Goal: Transaction & Acquisition: Obtain resource

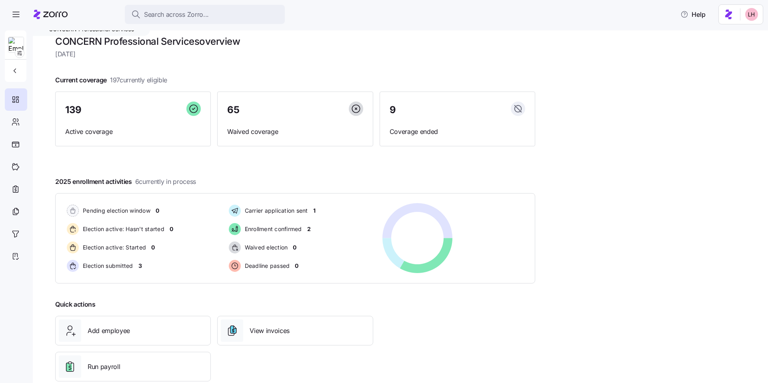
scroll to position [7, 0]
click at [21, 121] on div at bounding box center [16, 122] width 22 height 22
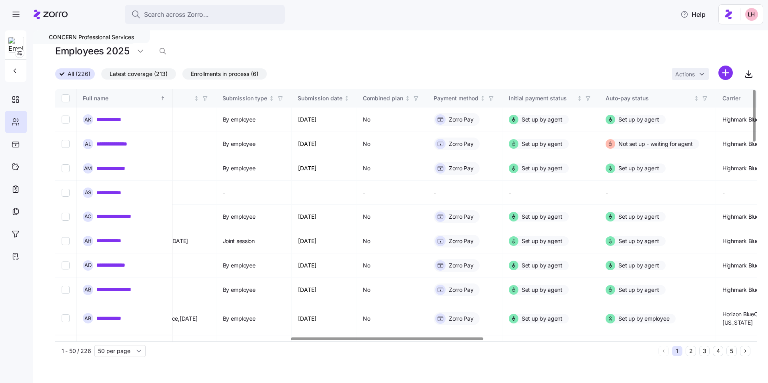
click at [302, 286] on div at bounding box center [387, 339] width 192 height 3
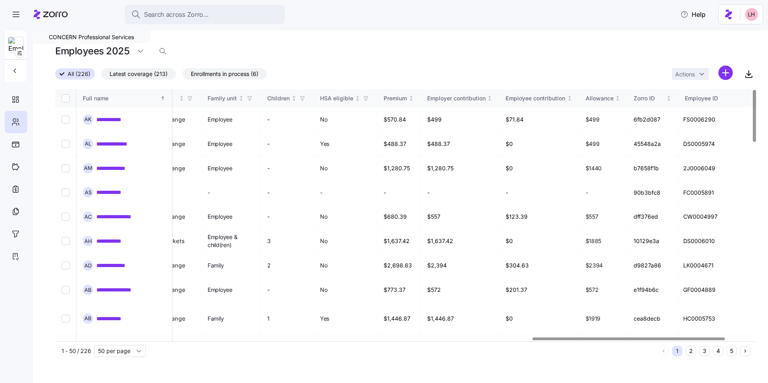
scroll to position [0, 1743]
click at [302, 286] on div at bounding box center [630, 339] width 192 height 3
click at [116, 121] on link "**********" at bounding box center [113, 120] width 35 height 8
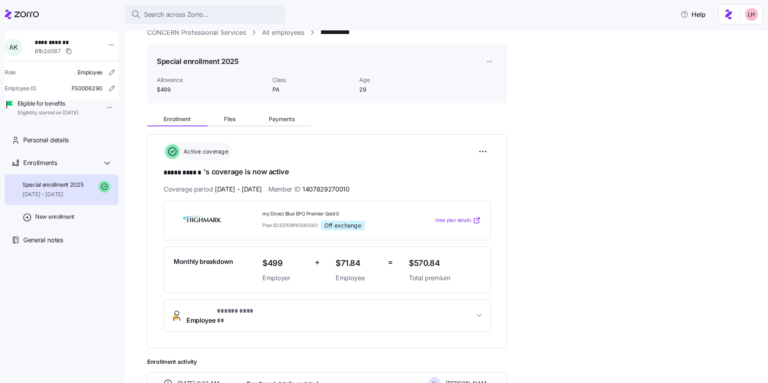
scroll to position [22, 0]
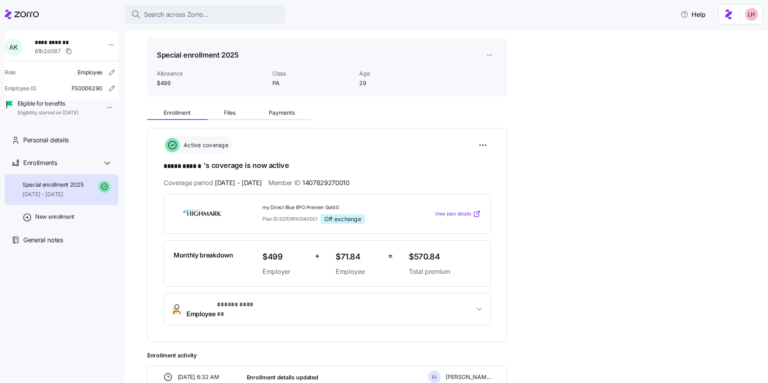
click at [302, 214] on span "View plan details" at bounding box center [453, 214] width 36 height 8
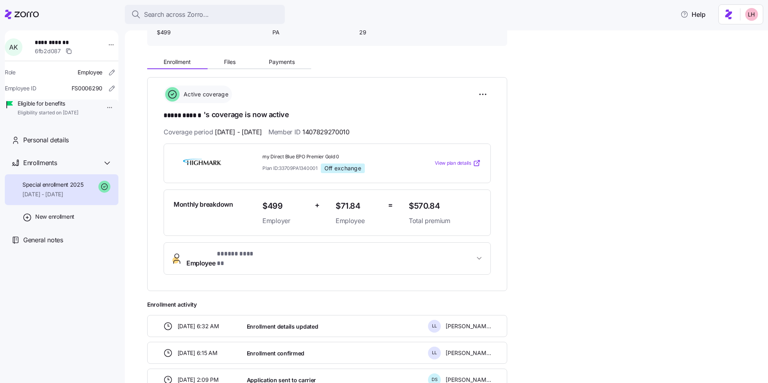
scroll to position [60, 0]
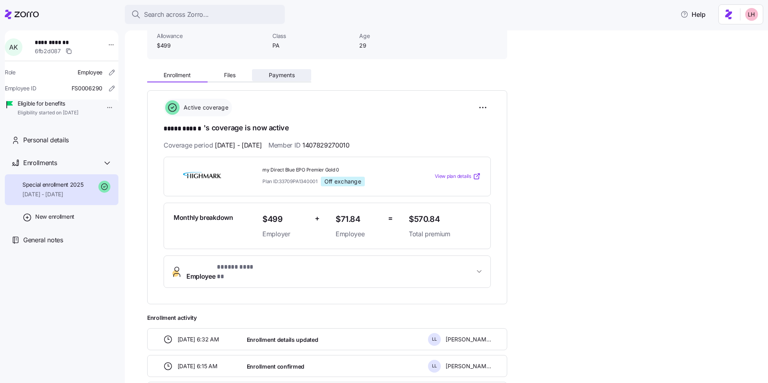
click at [288, 79] on button "Payments" at bounding box center [281, 75] width 59 height 12
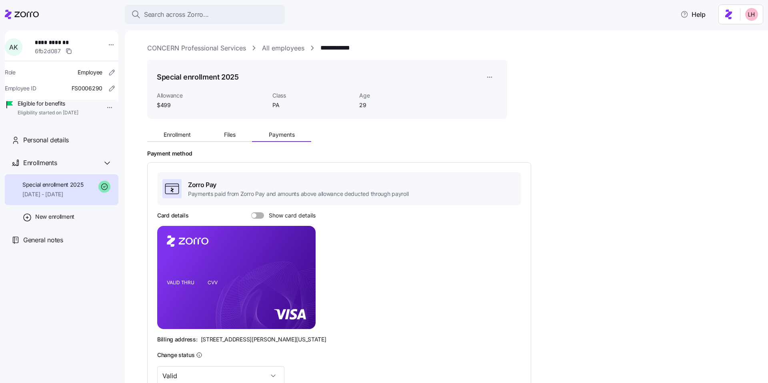
click at [206, 48] on link "CONCERN Professional Services" at bounding box center [196, 48] width 99 height 10
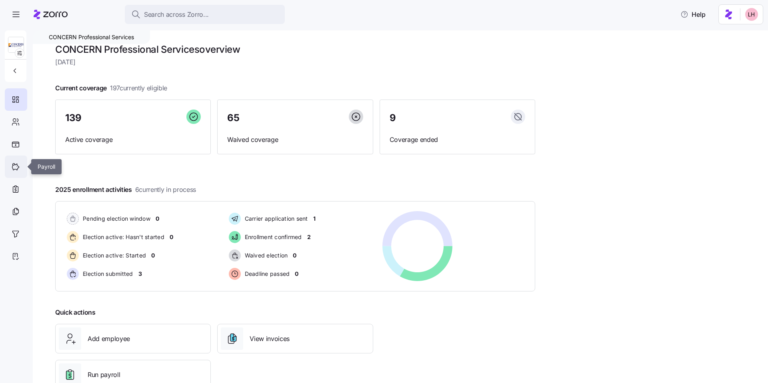
click at [15, 173] on div at bounding box center [16, 167] width 22 height 22
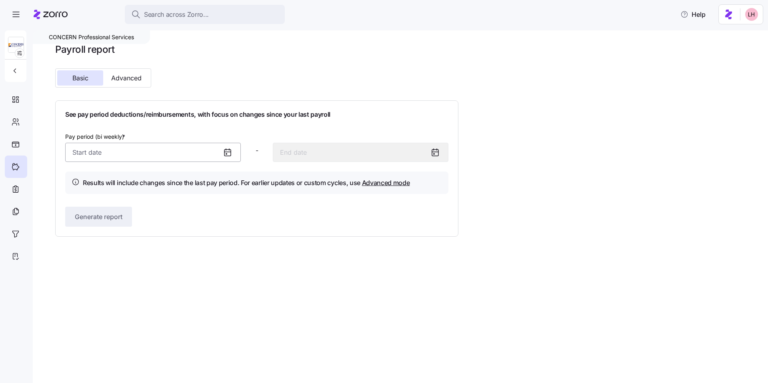
click at [130, 155] on input "Pay period (bi weekly) *" at bounding box center [153, 152] width 176 height 19
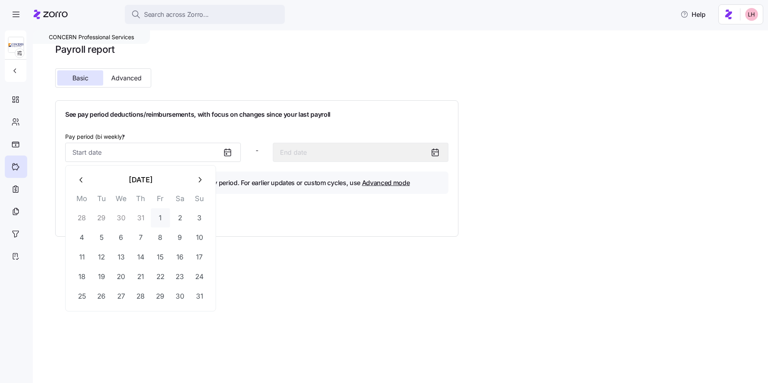
click at [158, 219] on button "1" at bounding box center [160, 217] width 19 height 19
type input "August 1, 2025"
type input "August 14, 2025"
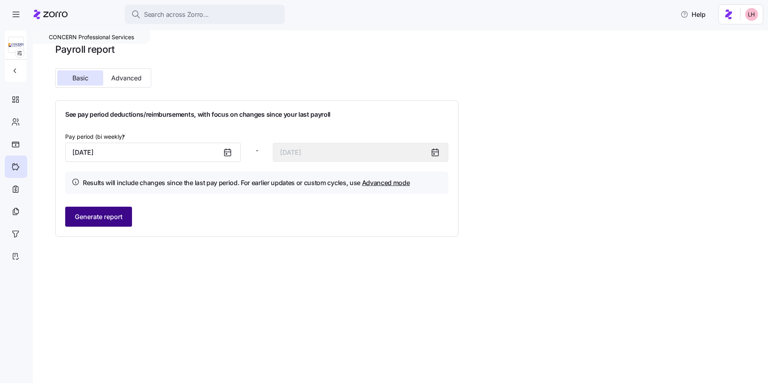
click at [106, 217] on span "Generate report" at bounding box center [99, 217] width 48 height 10
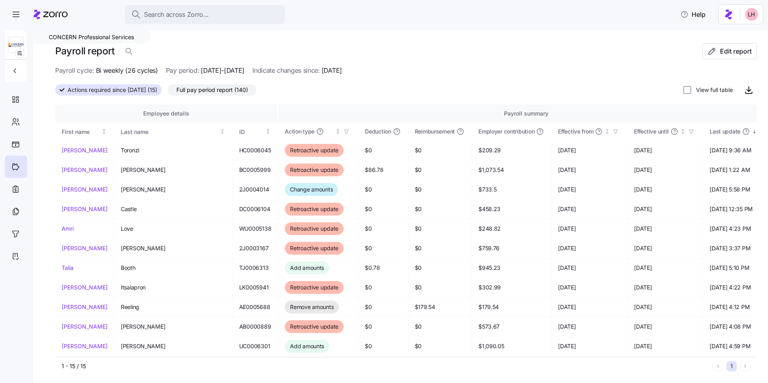
click at [226, 90] on span "Full pay period report (140)" at bounding box center [212, 90] width 72 height 10
click at [168, 92] on input "Full pay period report (140)" at bounding box center [168, 92] width 0 height 0
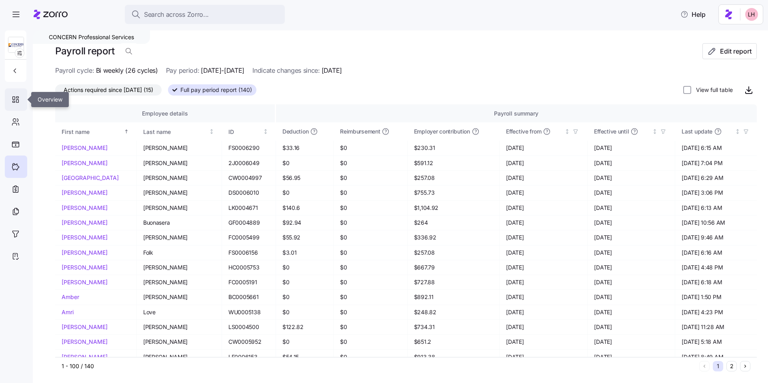
click at [16, 102] on icon at bounding box center [15, 100] width 9 height 10
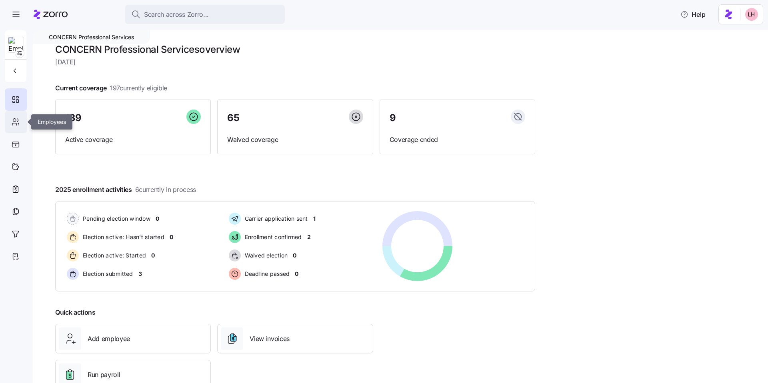
click at [15, 122] on icon at bounding box center [14, 120] width 3 height 3
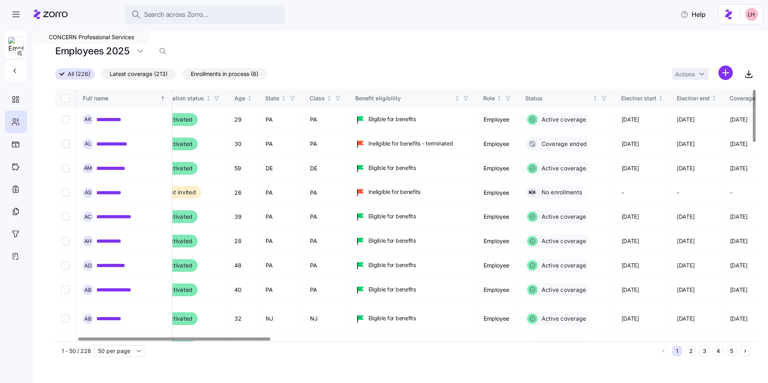
scroll to position [0, 82]
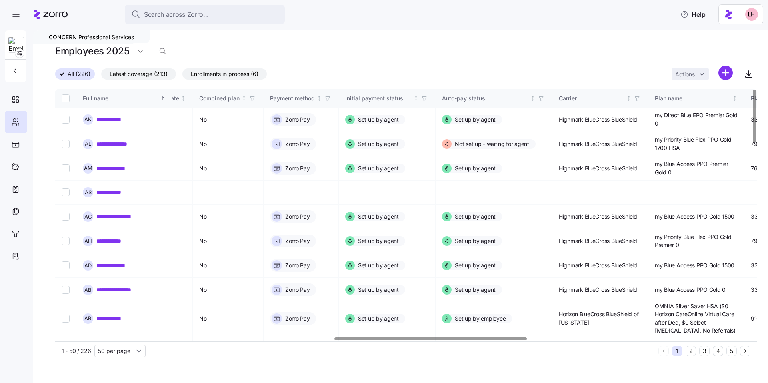
click at [302, 286] on div at bounding box center [430, 339] width 192 height 3
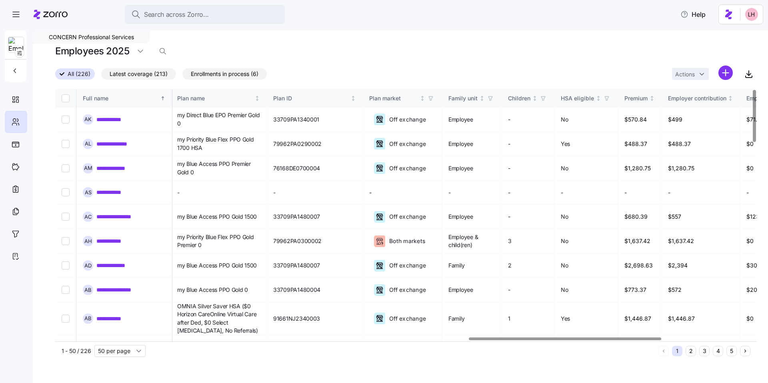
scroll to position [0, 1507]
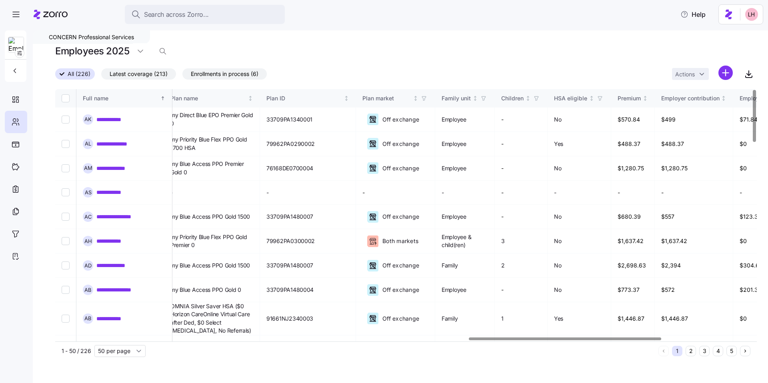
click at [302, 286] on div at bounding box center [565, 339] width 192 height 3
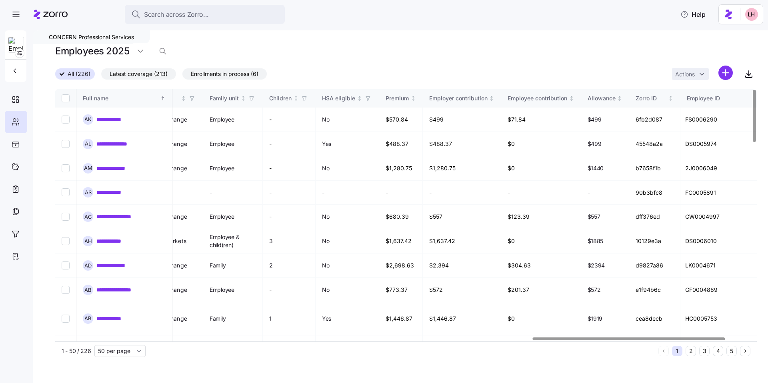
scroll to position [0, 1743]
click at [302, 286] on div at bounding box center [630, 339] width 192 height 3
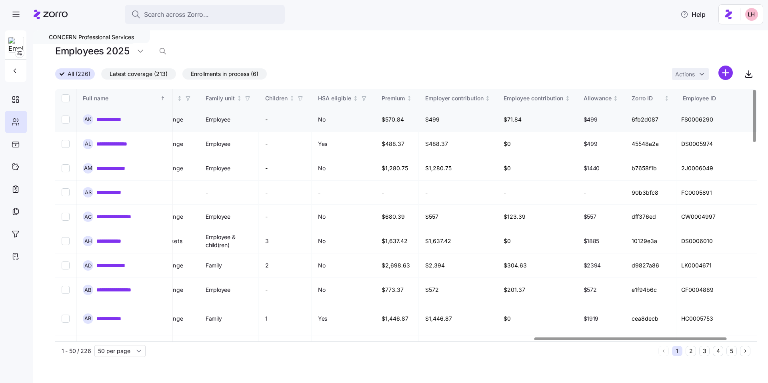
click at [116, 120] on link "**********" at bounding box center [113, 120] width 35 height 8
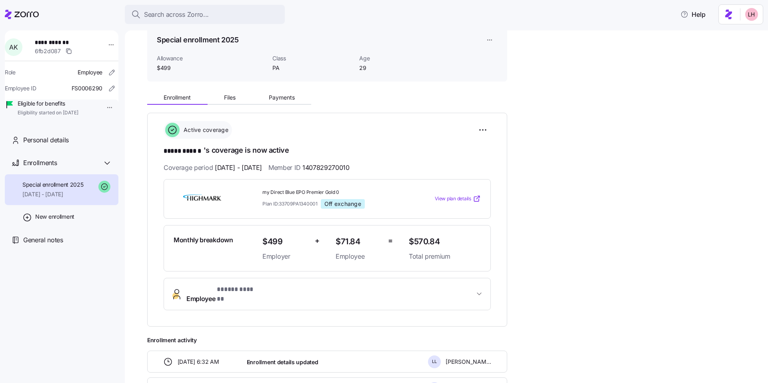
scroll to position [49, 0]
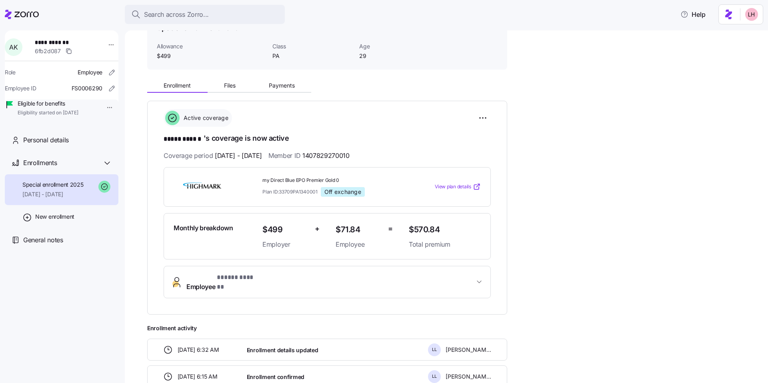
click at [302, 187] on span "View plan details" at bounding box center [453, 187] width 36 height 8
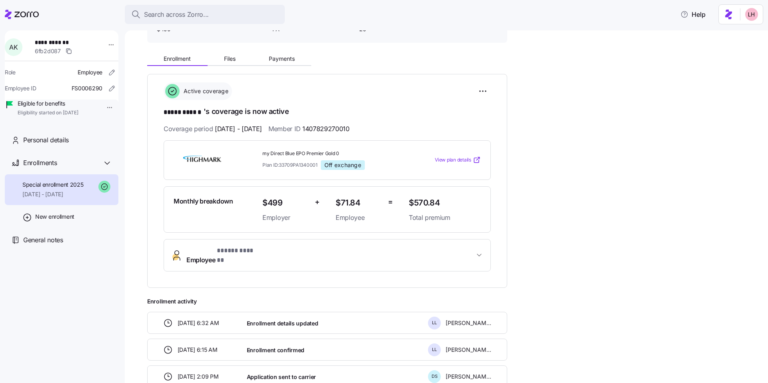
scroll to position [50, 0]
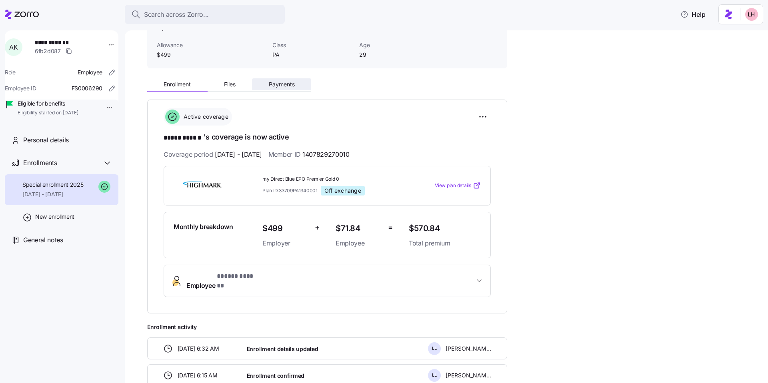
click at [285, 86] on span "Payments" at bounding box center [282, 85] width 26 height 6
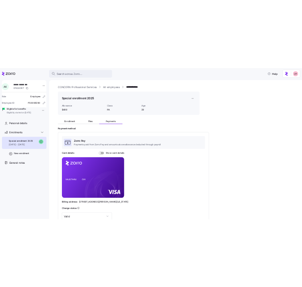
scroll to position [2, 0]
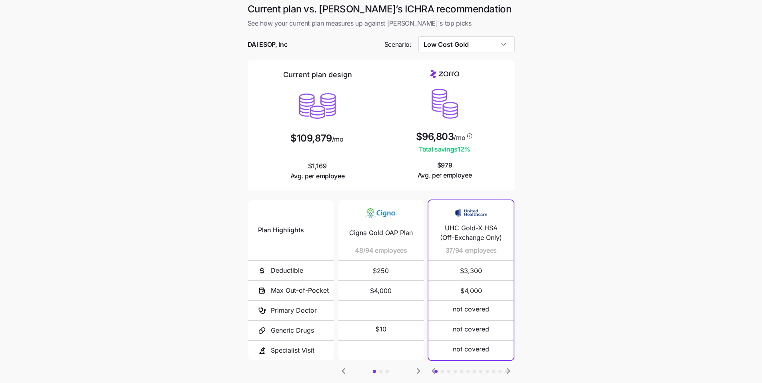
scroll to position [5, 0]
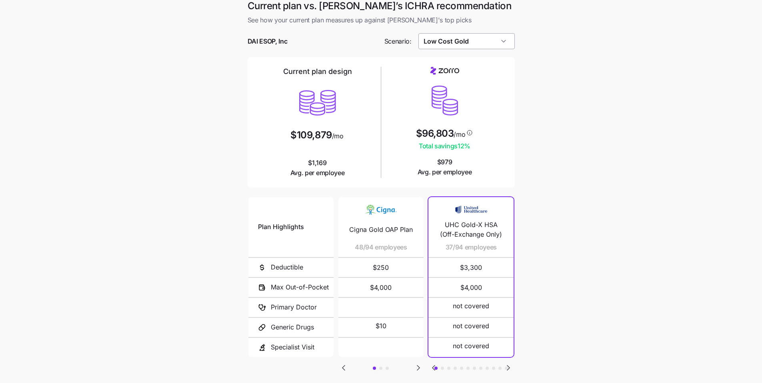
click at [296, 40] on input "Low Cost Gold" at bounding box center [466, 41] width 96 height 16
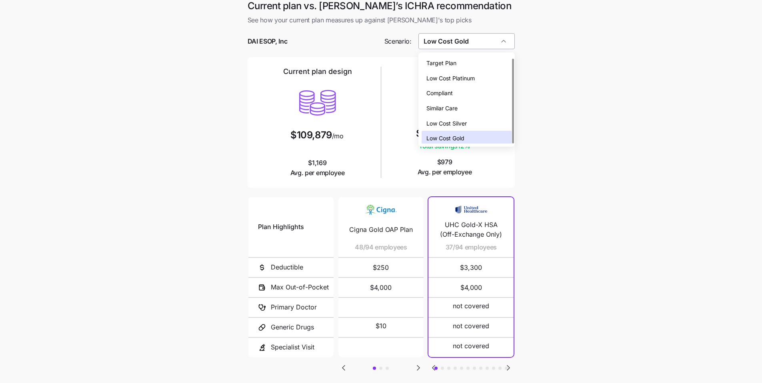
scroll to position [2, 0]
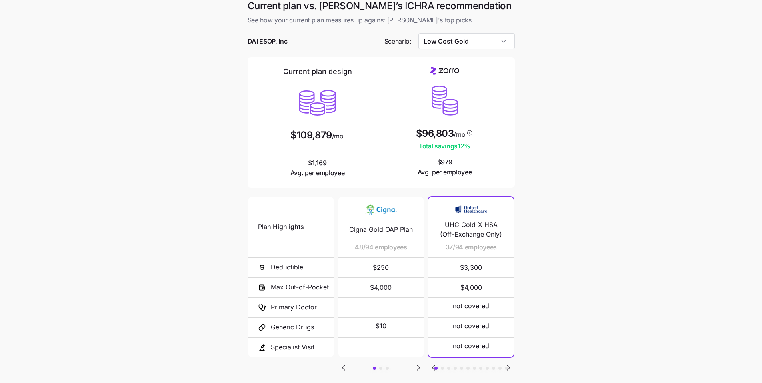
click at [296, 217] on main "Current plan vs. Zorro’s ICHRA recommendation See how your current plan measure…" at bounding box center [381, 213] width 762 height 437
click at [296, 39] on input "Low Cost Gold" at bounding box center [466, 41] width 96 height 16
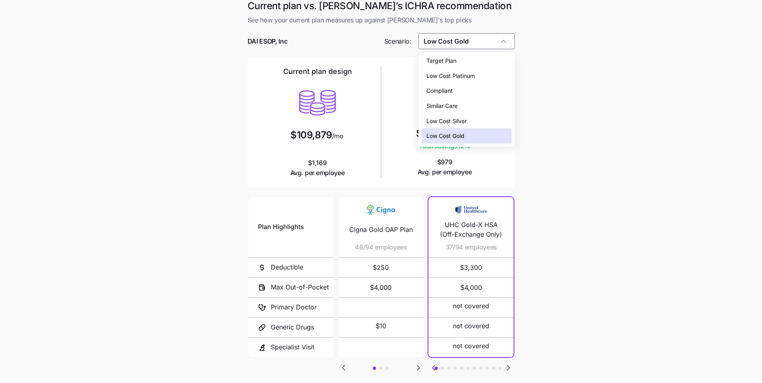
click at [296, 117] on div "Low Cost Silver" at bounding box center [467, 121] width 90 height 15
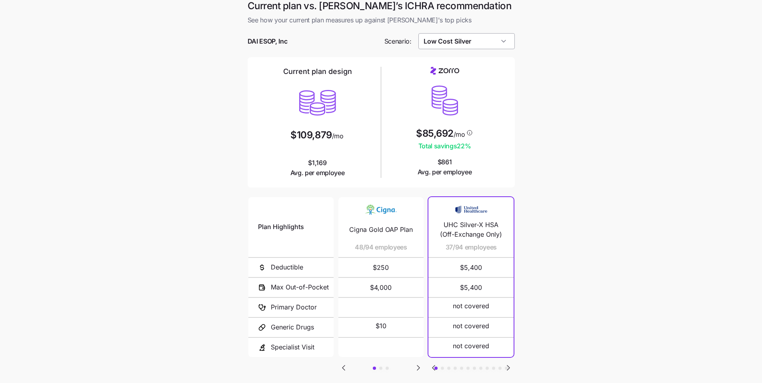
click at [296, 46] on input "Low Cost Silver" at bounding box center [466, 41] width 96 height 16
click at [296, 140] on div "Low Cost Gold" at bounding box center [467, 135] width 90 height 15
type input "Low Cost Gold"
click at [296, 154] on main "Current plan vs. Zorro’s ICHRA recommendation See how your current plan measure…" at bounding box center [381, 213] width 762 height 437
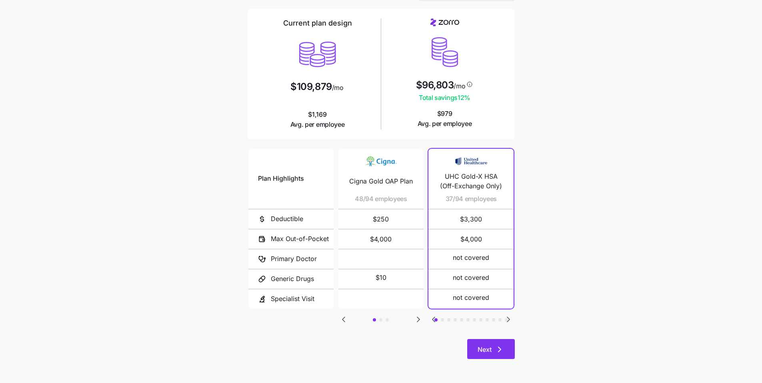
click at [296, 286] on button "Next" at bounding box center [491, 349] width 48 height 20
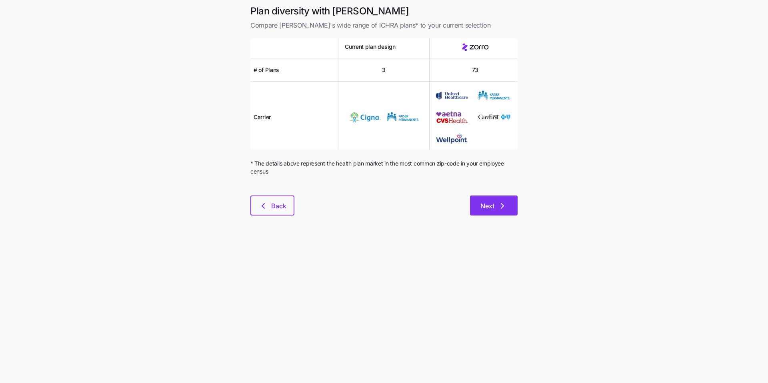
click at [296, 212] on button "Next" at bounding box center [494, 206] width 48 height 20
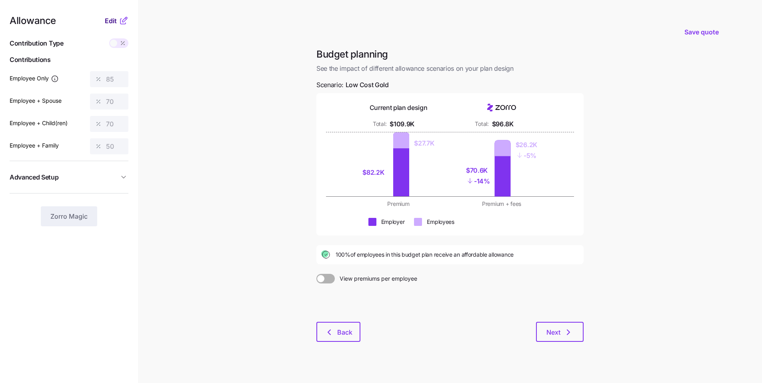
click at [112, 24] on span "Edit" at bounding box center [111, 21] width 12 height 10
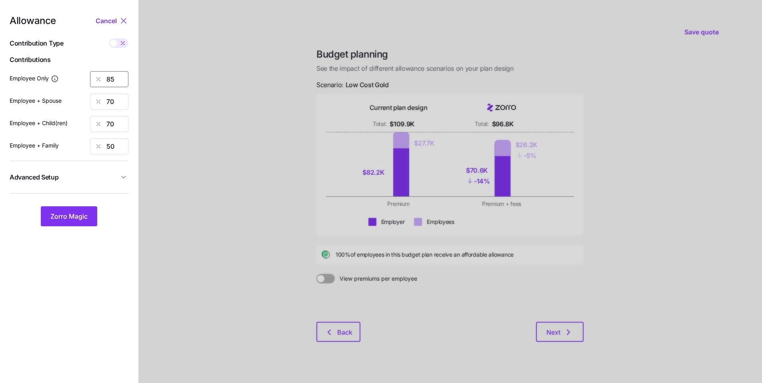
drag, startPoint x: 119, startPoint y: 80, endPoint x: 78, endPoint y: 78, distance: 40.8
click at [78, 78] on div "Employee Only 85" at bounding box center [69, 79] width 119 height 16
click at [174, 158] on div at bounding box center [450, 196] width 624 height 393
click at [82, 216] on span "Zorro Magic" at bounding box center [68, 217] width 37 height 10
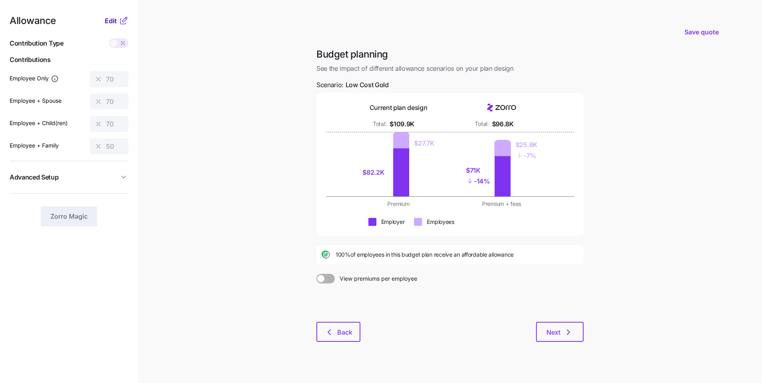
click at [113, 22] on span "Edit" at bounding box center [111, 21] width 12 height 10
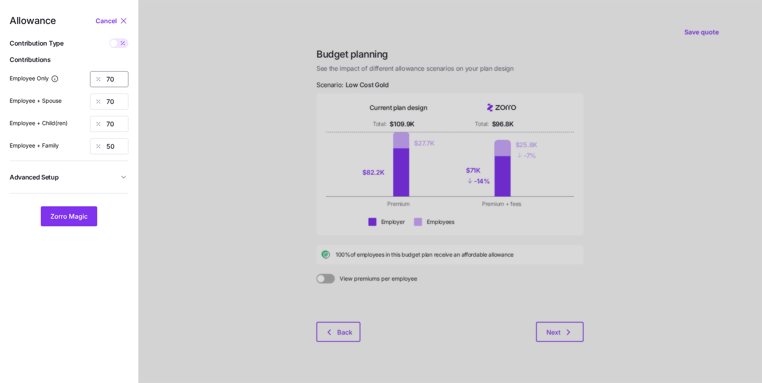
drag, startPoint x: 119, startPoint y: 80, endPoint x: 88, endPoint y: 76, distance: 31.4
click at [88, 76] on div "Employee Only 70" at bounding box center [69, 79] width 119 height 16
type input "60"
drag, startPoint x: 86, startPoint y: 215, endPoint x: 100, endPoint y: 214, distance: 13.6
click at [86, 215] on span "Zorro Magic" at bounding box center [68, 217] width 37 height 10
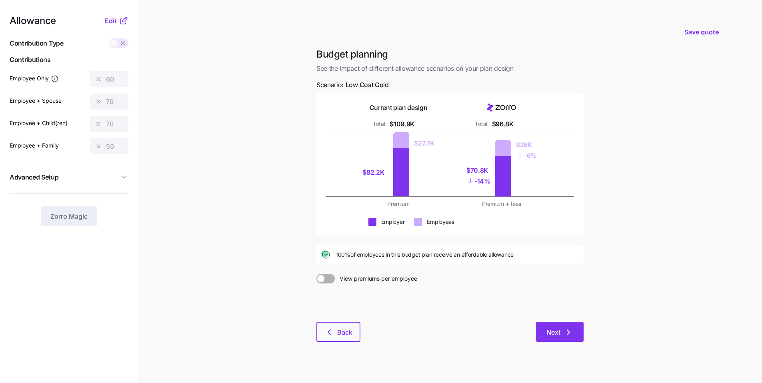
click at [296, 286] on icon "button" at bounding box center [569, 333] width 10 height 10
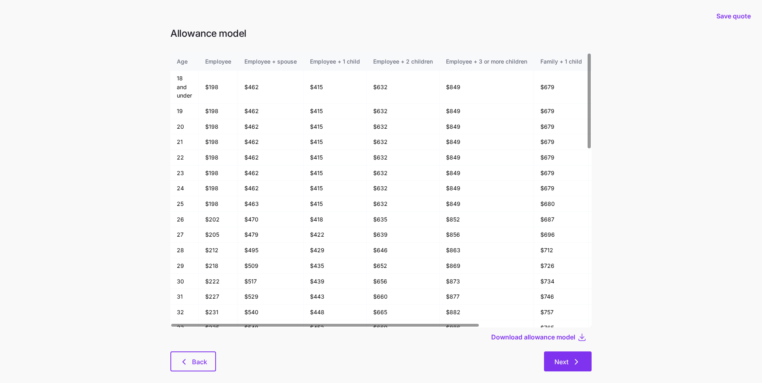
click at [296, 286] on button "Next" at bounding box center [568, 362] width 48 height 20
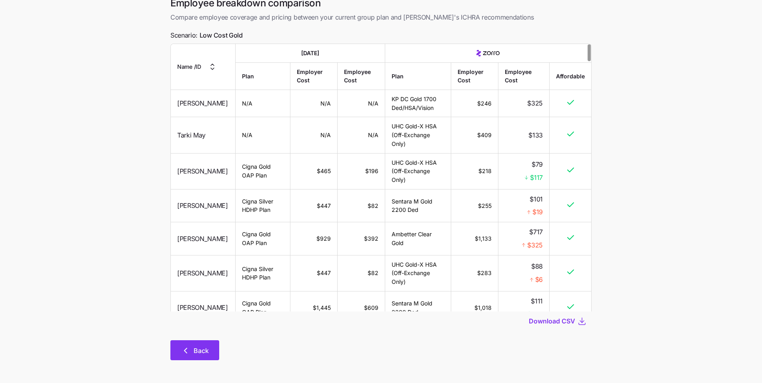
scroll to position [41, 0]
click at [193, 286] on span "Back" at bounding box center [195, 350] width 28 height 10
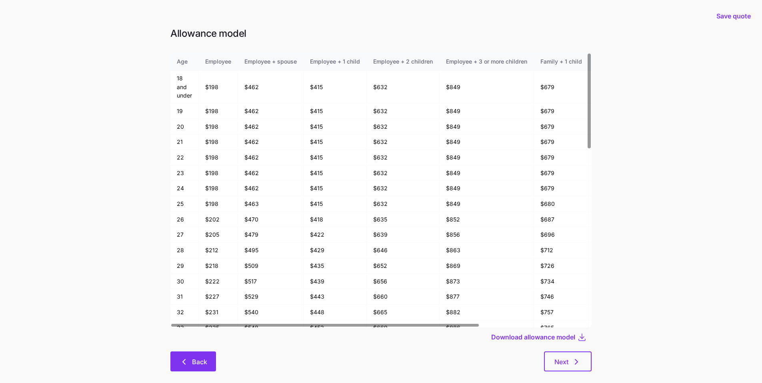
click at [199, 286] on span "Back" at bounding box center [199, 362] width 15 height 10
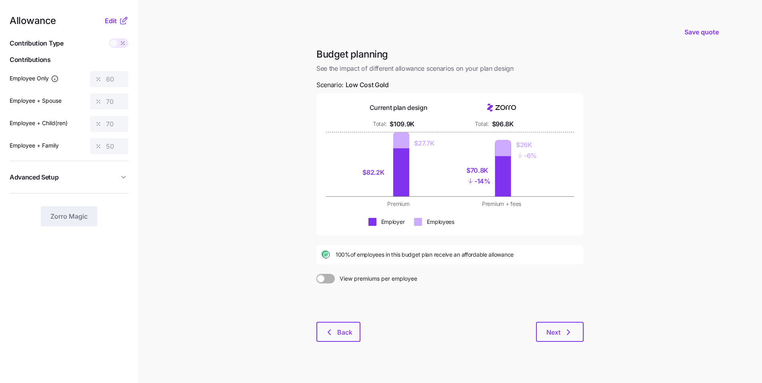
click at [296, 286] on main "Save quote Budget planning See the impact of different allowance scenarios on y…" at bounding box center [381, 196] width 762 height 393
click at [112, 22] on span "Edit" at bounding box center [111, 21] width 12 height 10
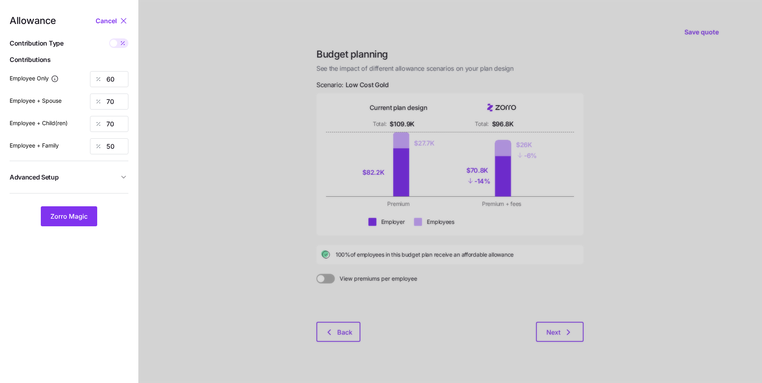
click at [113, 46] on span at bounding box center [113, 43] width 7 height 7
click at [109, 38] on input "checkbox" at bounding box center [109, 38] width 0 height 0
type input "328"
type input "765"
type input "675"
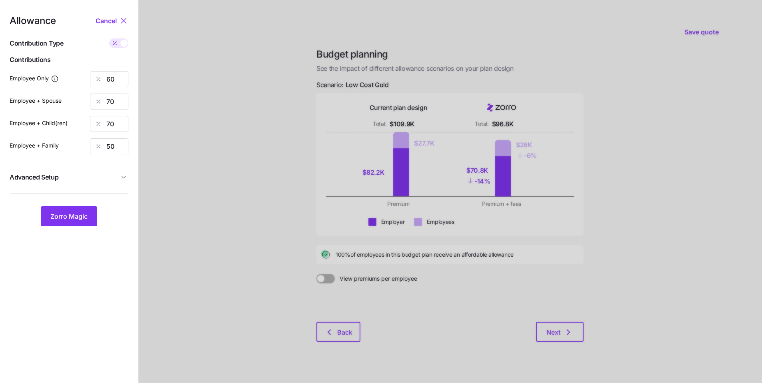
type input "755"
drag, startPoint x: 121, startPoint y: 80, endPoint x: 90, endPoint y: 76, distance: 31.0
click at [90, 76] on div "328" at bounding box center [109, 79] width 38 height 16
type input "400"
click at [82, 223] on button "Zorro Magic" at bounding box center [69, 216] width 56 height 20
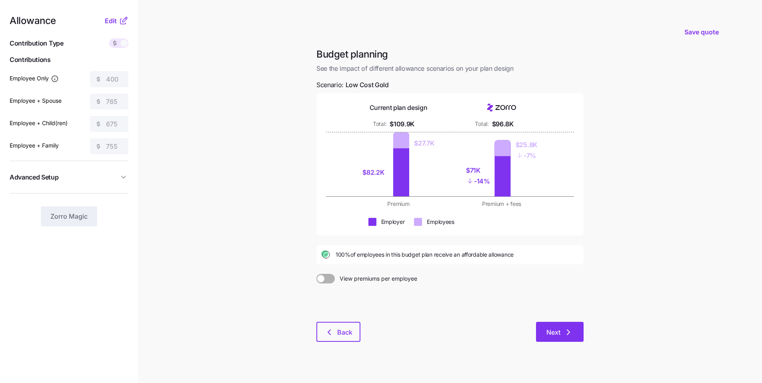
click at [296, 286] on icon "button" at bounding box center [569, 333] width 10 height 10
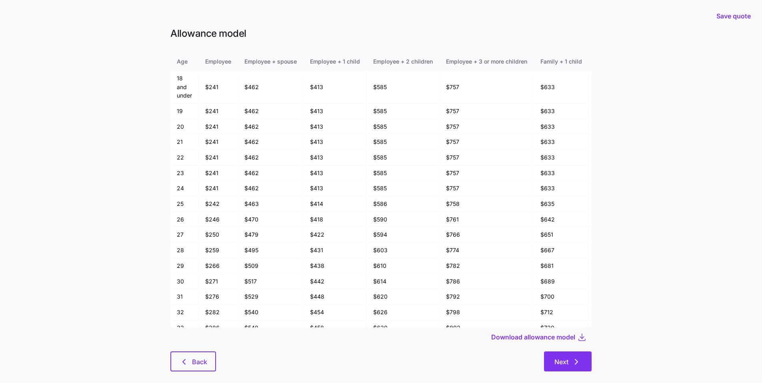
click at [296, 286] on button "Next" at bounding box center [568, 362] width 48 height 20
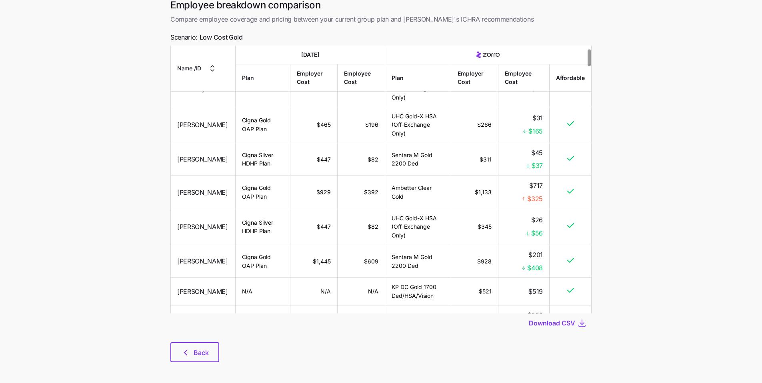
scroll to position [49, 0]
click at [212, 286] on button "Back" at bounding box center [194, 352] width 49 height 20
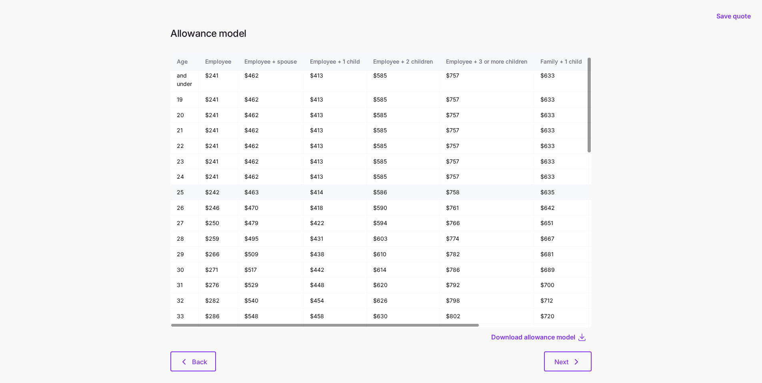
scroll to position [13, 0]
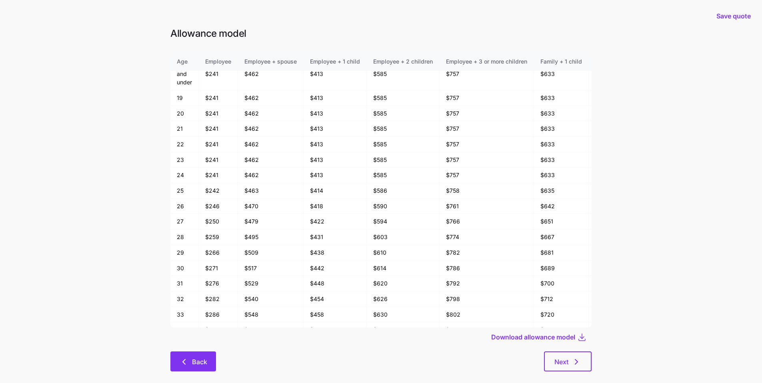
click at [208, 286] on button "Back" at bounding box center [193, 362] width 46 height 20
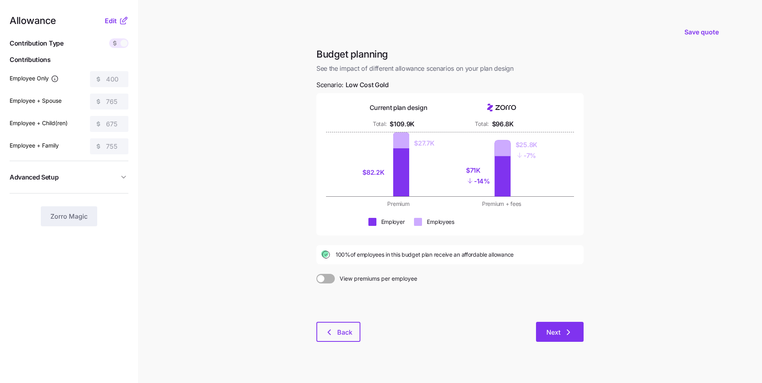
click at [296, 286] on icon "button" at bounding box center [569, 333] width 10 height 10
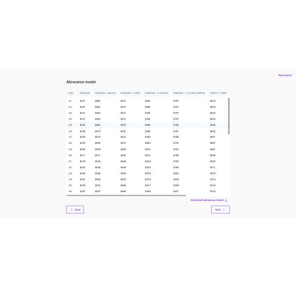
scroll to position [74, 0]
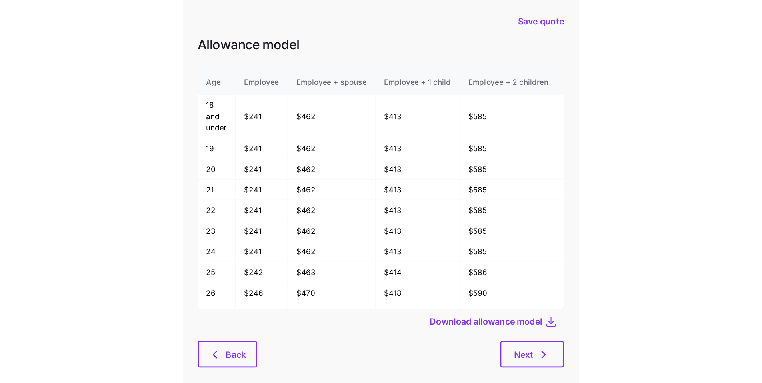
scroll to position [74, 0]
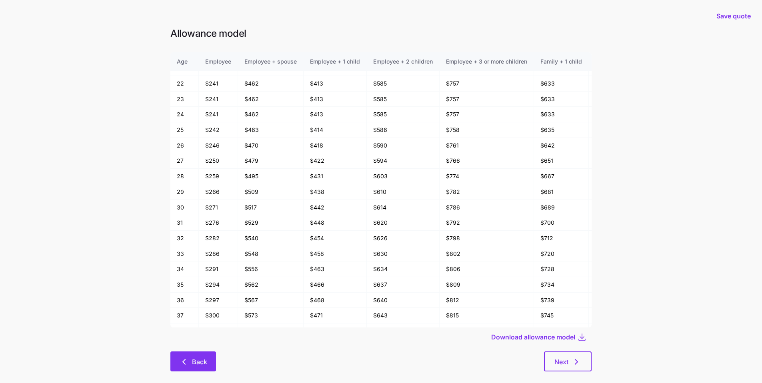
click at [204, 286] on span "Back" at bounding box center [199, 362] width 15 height 10
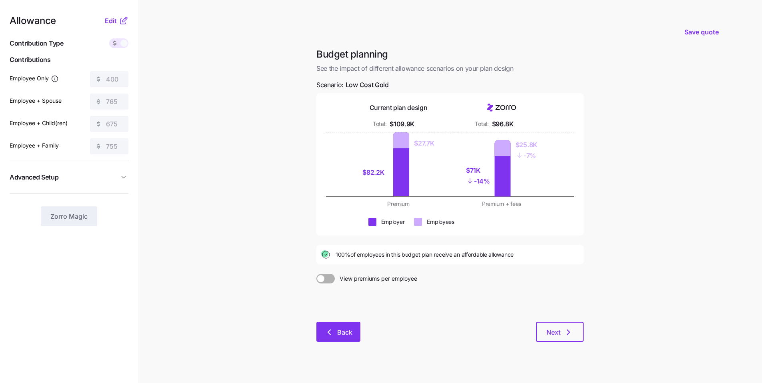
click at [296, 286] on button "Back" at bounding box center [338, 332] width 44 height 20
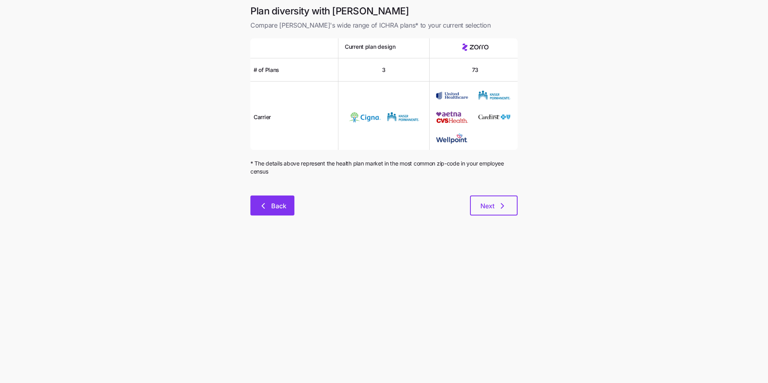
click at [272, 200] on button "Back" at bounding box center [272, 206] width 44 height 20
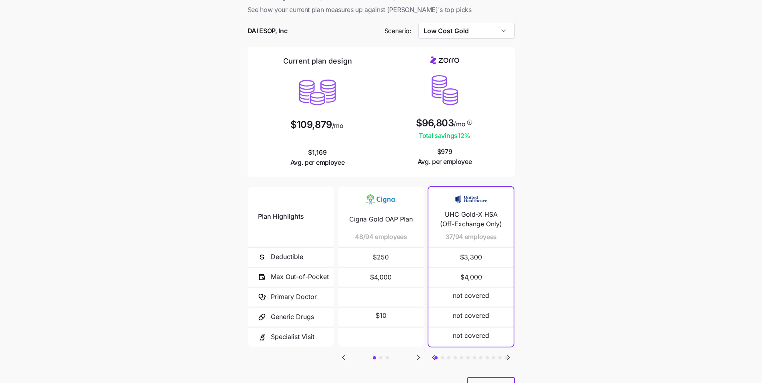
scroll to position [16, 0]
click at [296, 35] on input "Low Cost Gold" at bounding box center [466, 30] width 96 height 16
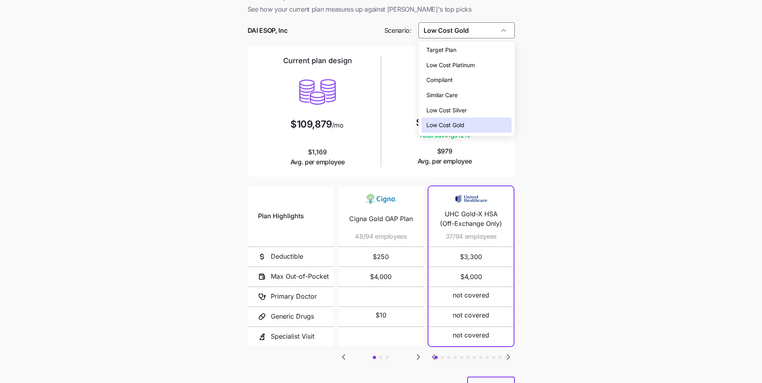
click at [296, 110] on div "Low Cost Silver" at bounding box center [467, 110] width 90 height 15
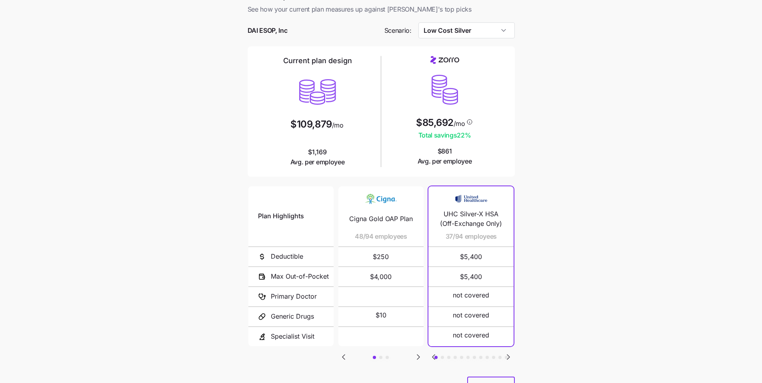
click at [296, 38] on div at bounding box center [381, 42] width 267 height 8
click at [296, 36] on input "Low Cost Silver" at bounding box center [466, 30] width 96 height 16
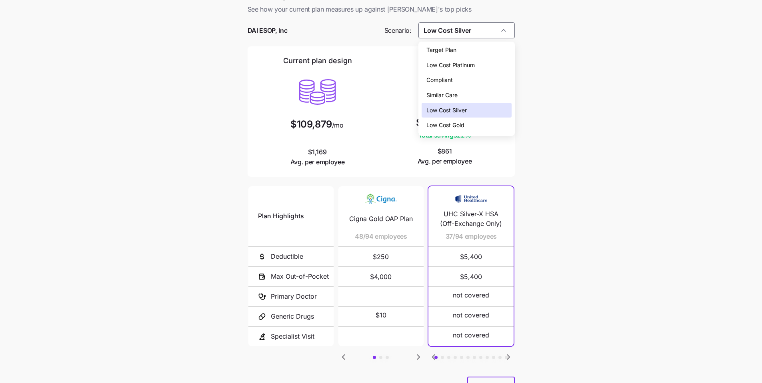
click at [296, 126] on div "Low Cost Gold" at bounding box center [467, 125] width 90 height 15
click at [296, 33] on input "Low Cost Gold" at bounding box center [466, 30] width 96 height 16
click at [296, 47] on div "Target Plan" at bounding box center [467, 49] width 90 height 15
type input "Target Plan"
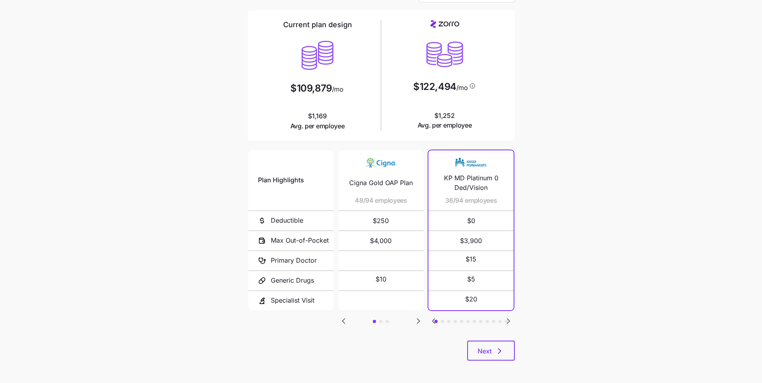
scroll to position [54, 0]
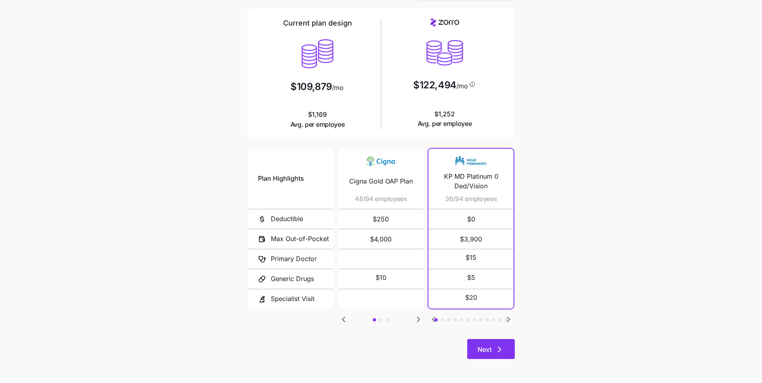
click at [296, 286] on button "Next" at bounding box center [491, 349] width 48 height 20
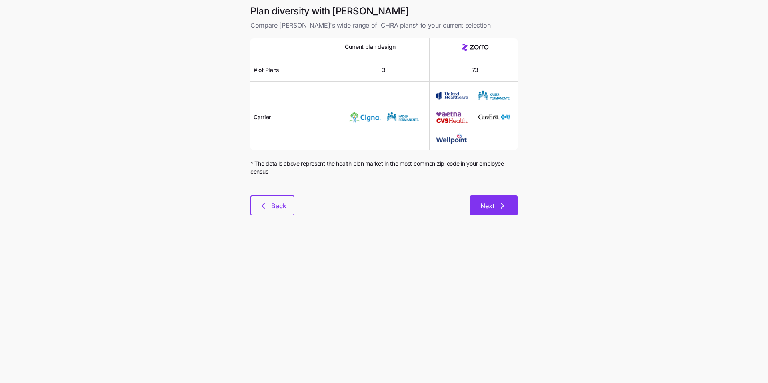
click at [296, 212] on button "Next" at bounding box center [494, 206] width 48 height 20
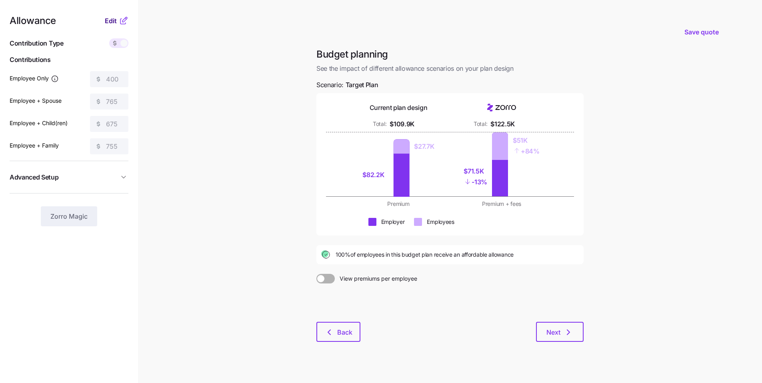
click at [112, 21] on span "Edit" at bounding box center [111, 21] width 12 height 10
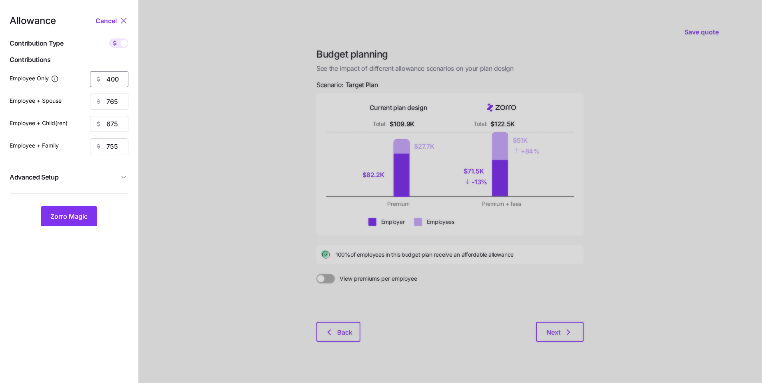
drag, startPoint x: 121, startPoint y: 79, endPoint x: 90, endPoint y: 75, distance: 31.5
click at [93, 76] on div "400" at bounding box center [109, 79] width 38 height 16
drag, startPoint x: 126, startPoint y: 42, endPoint x: 120, endPoint y: 42, distance: 6.4
click at [123, 44] on span at bounding box center [123, 43] width 7 height 7
click at [109, 38] on input "checkbox" at bounding box center [109, 38] width 0 height 0
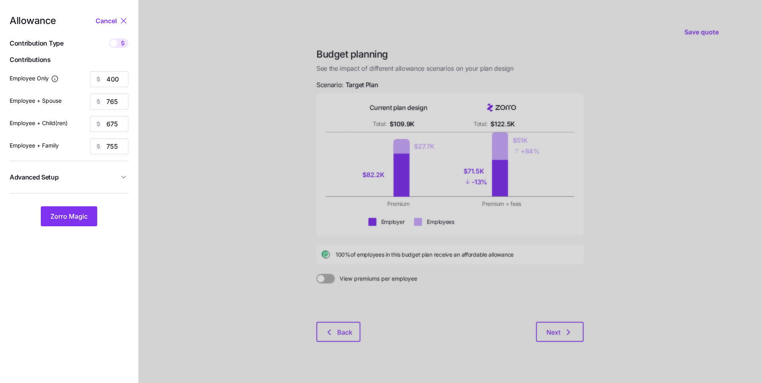
type input "59"
type input "56"
type input "40"
drag, startPoint x: 121, startPoint y: 79, endPoint x: 99, endPoint y: 76, distance: 22.1
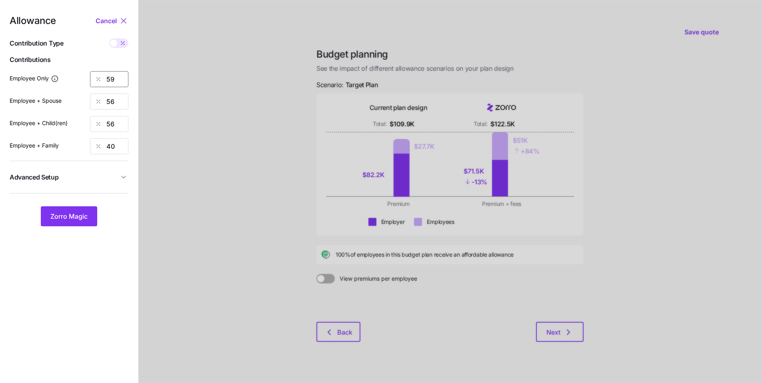
click at [87, 76] on div "Employee Only 59" at bounding box center [69, 79] width 119 height 16
type input "70"
click at [82, 220] on span "Zorro Magic" at bounding box center [68, 217] width 37 height 10
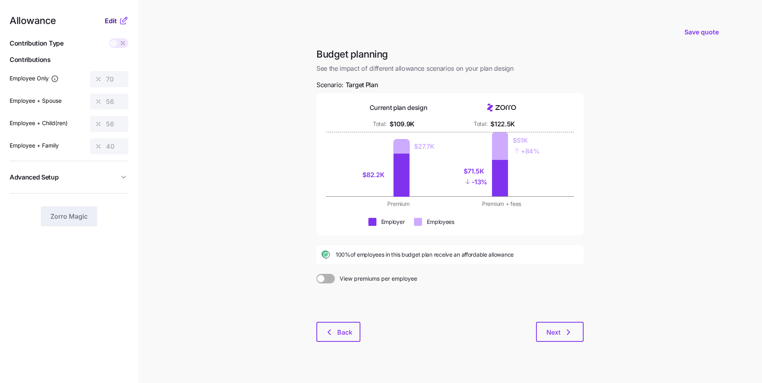
click at [113, 23] on span "Edit" at bounding box center [111, 21] width 12 height 10
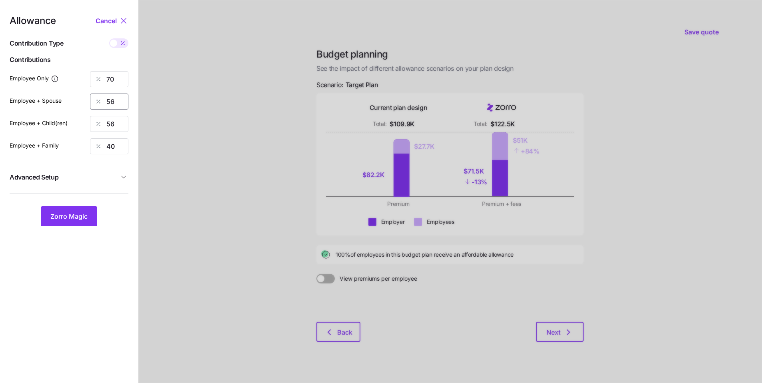
drag, startPoint x: 116, startPoint y: 105, endPoint x: 84, endPoint y: 98, distance: 33.6
click at [85, 99] on div "Employee + Spouse 56" at bounding box center [69, 102] width 119 height 16
type input "50"
click at [76, 212] on span "Zorro Magic" at bounding box center [68, 217] width 37 height 10
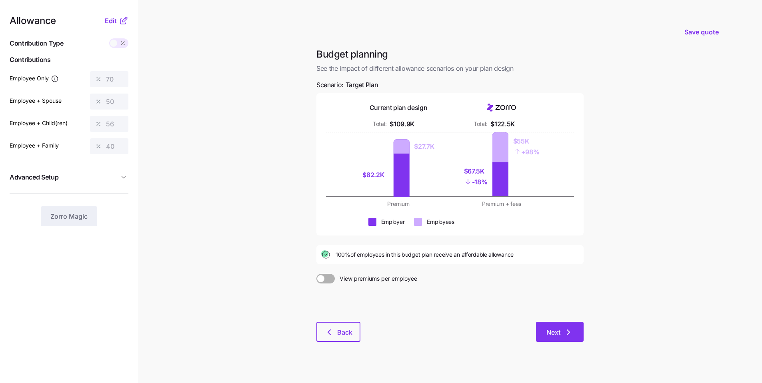
click at [296, 286] on button "Next" at bounding box center [560, 332] width 48 height 20
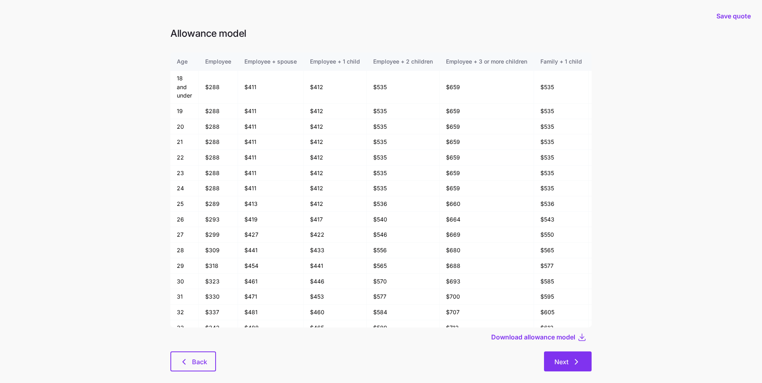
click at [296, 286] on span "Next" at bounding box center [561, 362] width 14 height 10
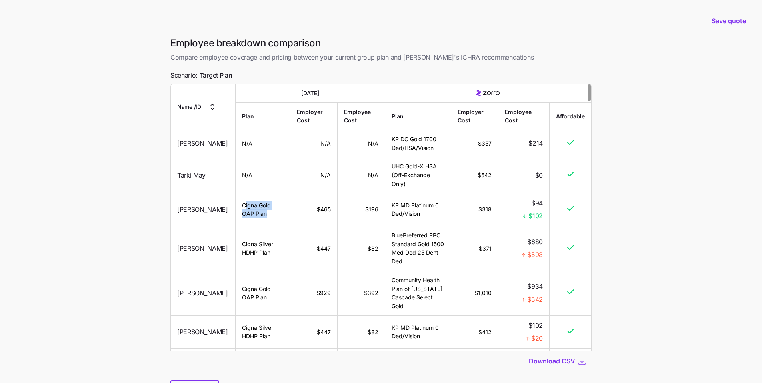
drag, startPoint x: 247, startPoint y: 218, endPoint x: 240, endPoint y: 210, distance: 11.0
click at [240, 211] on td "Cigna Gold OAP Plan" at bounding box center [263, 209] width 55 height 33
drag, startPoint x: 332, startPoint y: 215, endPoint x: 369, endPoint y: 215, distance: 36.8
click at [296, 215] on tr "Petra Farkas Cigna Gold OAP Plan $465 $196 KP MD Platinum 0 Ded/Vision $318 $94…" at bounding box center [381, 209] width 420 height 33
drag, startPoint x: 234, startPoint y: 74, endPoint x: 176, endPoint y: 70, distance: 57.7
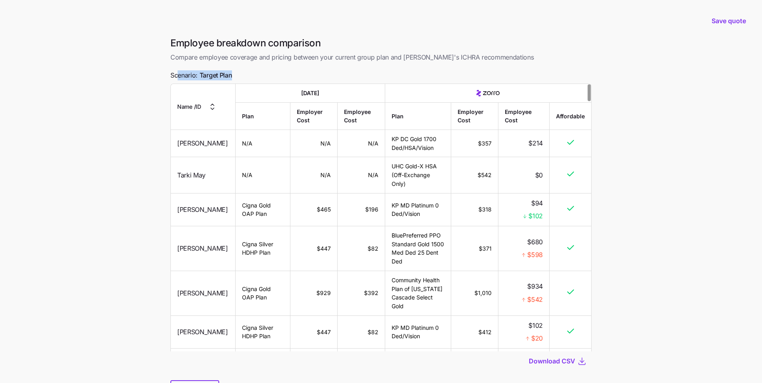
click at [176, 70] on div "Employee breakdown comparison Compare employee coverage and pricing between you…" at bounding box center [381, 223] width 434 height 373
drag, startPoint x: 423, startPoint y: 218, endPoint x: 414, endPoint y: 212, distance: 11.1
click at [296, 212] on td "KP MD Platinum 0 Ded/Vision" at bounding box center [418, 209] width 66 height 33
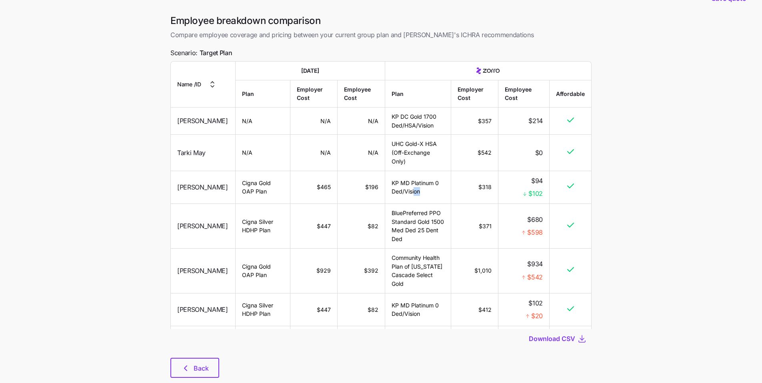
scroll to position [24, 0]
click at [204, 286] on span "Back" at bounding box center [201, 367] width 15 height 10
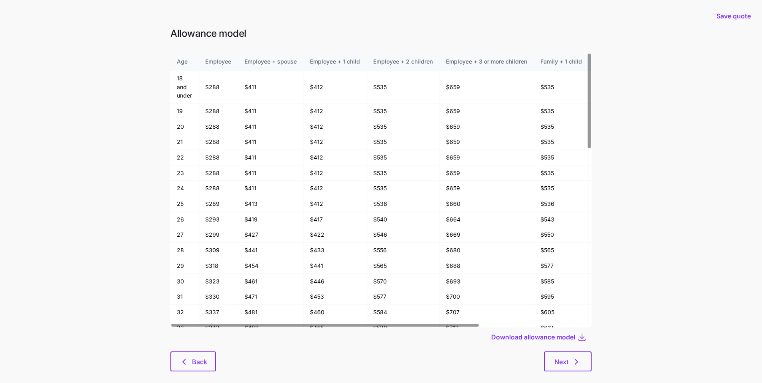
scroll to position [12, 0]
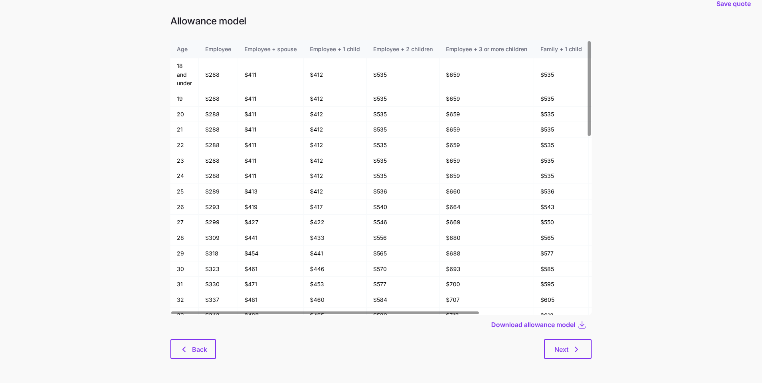
click at [201, 362] on div "Allowance model Age Employee Employee + spouse Employee + 1 child Employee + 2 …" at bounding box center [381, 192] width 434 height 354
click at [201, 344] on button "Back" at bounding box center [193, 349] width 46 height 20
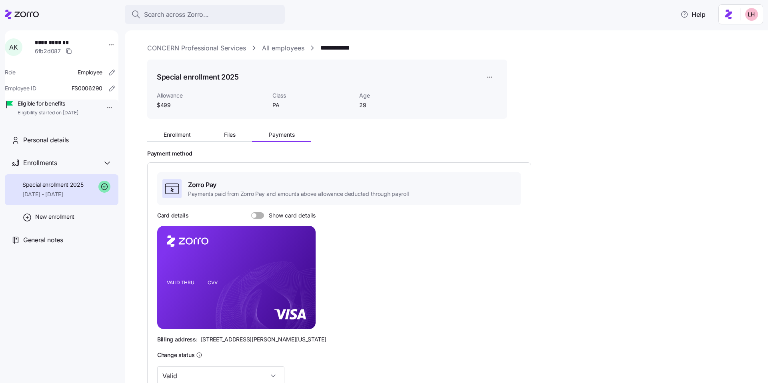
scroll to position [2, 0]
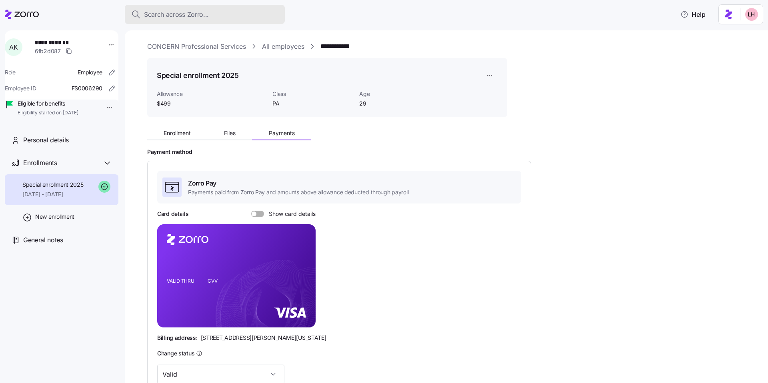
click at [186, 19] on span "Search across Zorro..." at bounding box center [176, 15] width 65 height 10
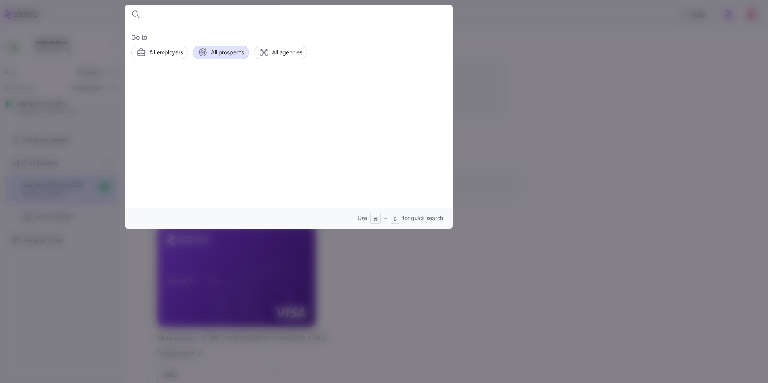
click at [235, 53] on span "All prospects" at bounding box center [227, 52] width 33 height 8
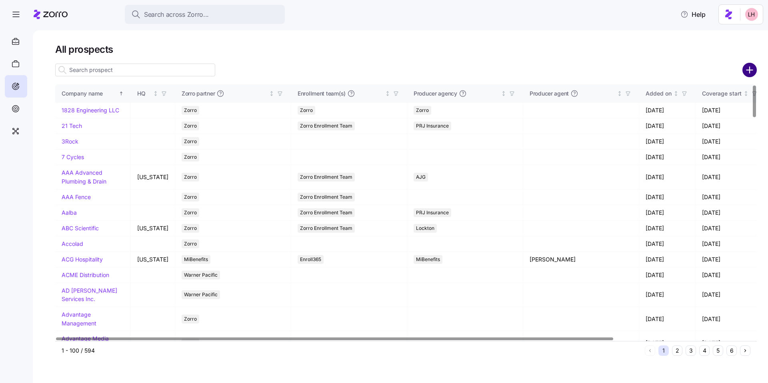
click at [754, 74] on circle "add icon" at bounding box center [749, 70] width 13 height 13
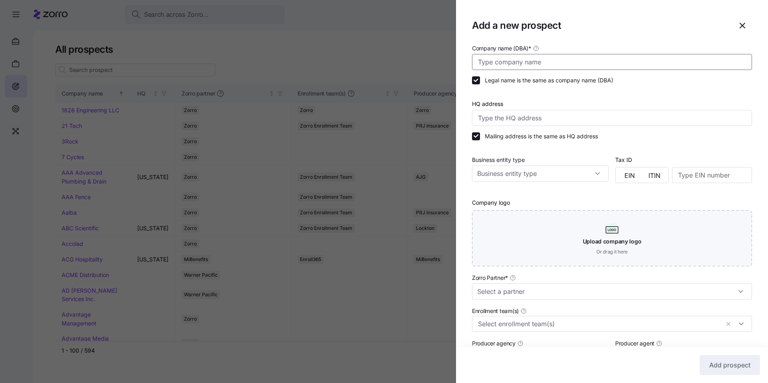
click at [553, 60] on input "Company name (DBA) *" at bounding box center [612, 62] width 280 height 16
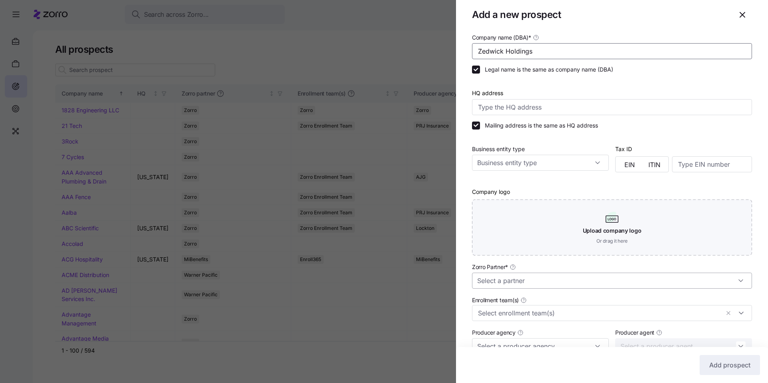
scroll to position [16, 0]
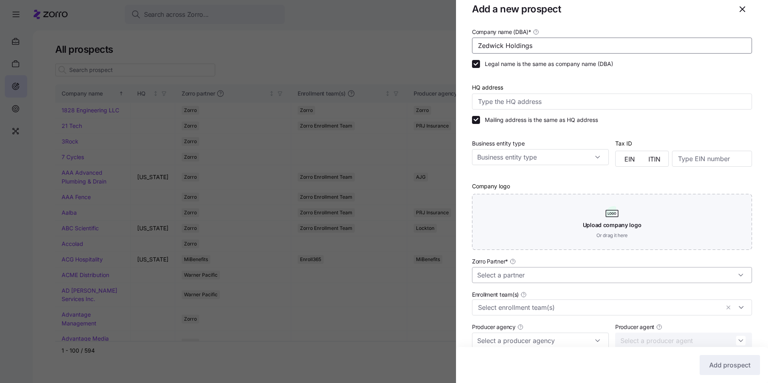
type input "Zedwick Holdings"
click at [570, 277] on input "Zorro Partner *" at bounding box center [612, 275] width 280 height 16
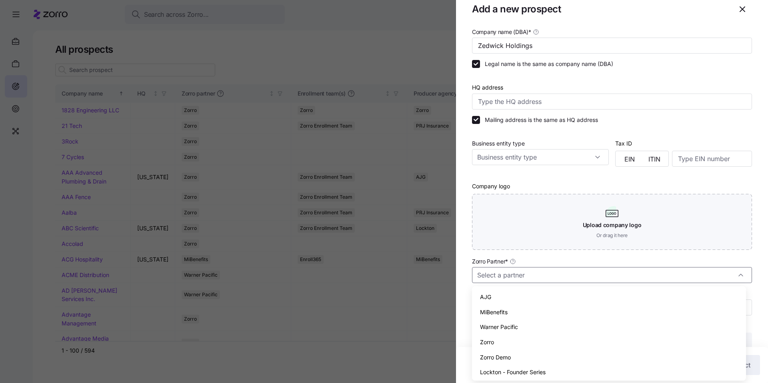
click at [530, 342] on div "Zorro" at bounding box center [609, 342] width 268 height 15
type input "Zorro"
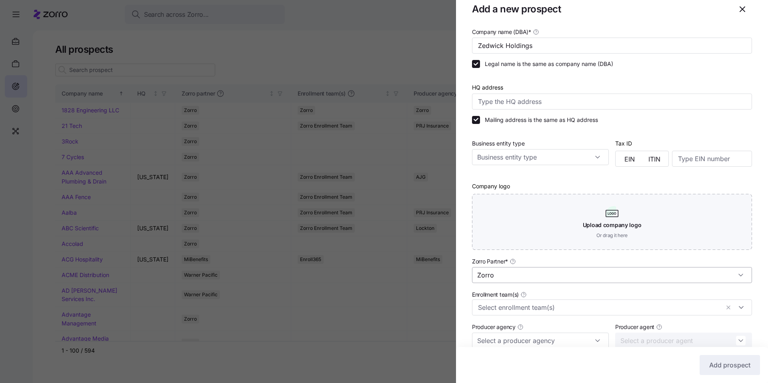
scroll to position [120, 0]
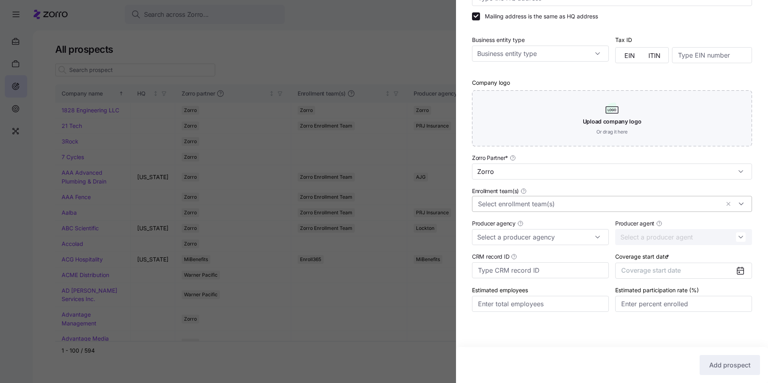
click at [568, 205] on input "Enrollment team(s)" at bounding box center [599, 204] width 242 height 10
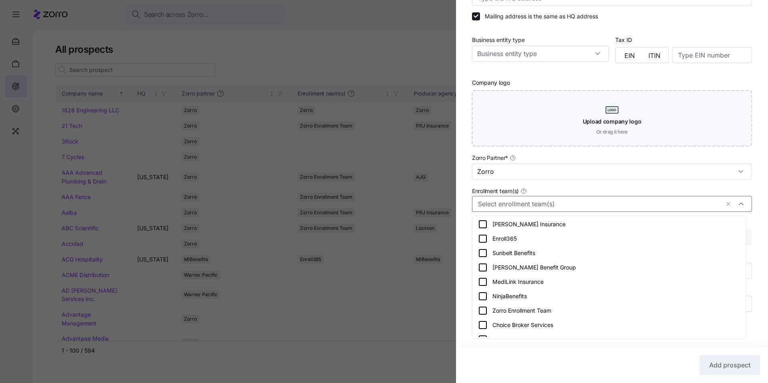
click at [486, 311] on icon at bounding box center [482, 310] width 7 height 7
click at [662, 184] on div "Enrollment team(s) Zorro Enrollment Team" at bounding box center [612, 199] width 286 height 32
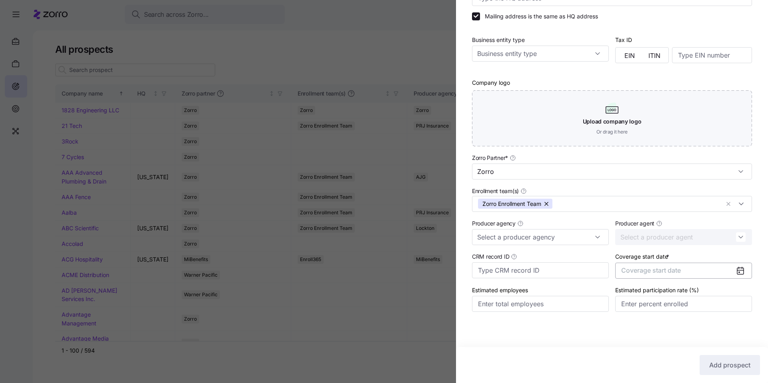
click at [663, 273] on span "Coverage start date" at bounding box center [651, 270] width 60 height 8
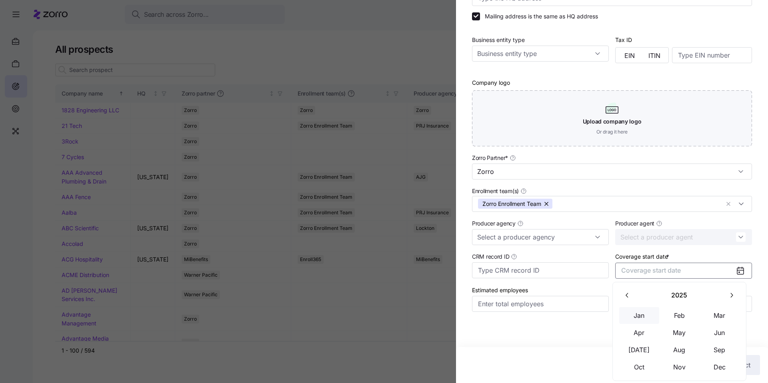
click at [639, 320] on button "Jan" at bounding box center [639, 315] width 40 height 17
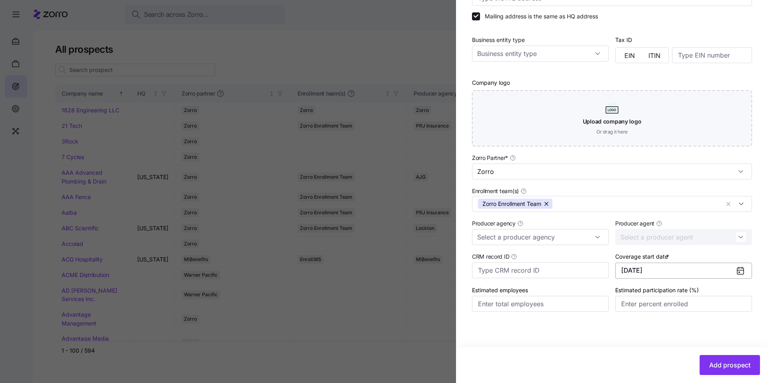
click at [664, 272] on button "01/01/2025" at bounding box center [683, 271] width 137 height 16
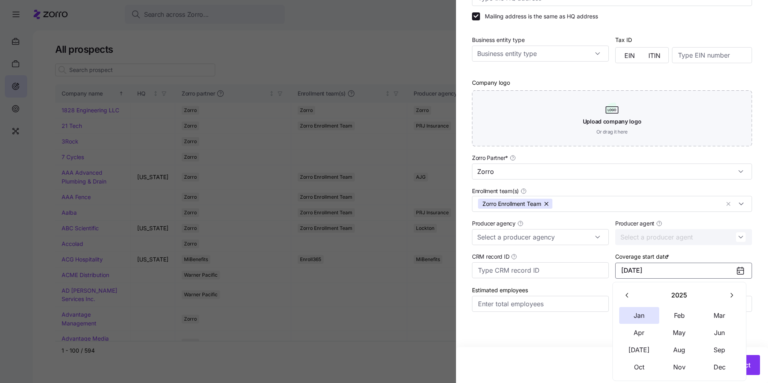
click at [731, 291] on button "button" at bounding box center [731, 295] width 17 height 17
click at [650, 317] on button "Jan" at bounding box center [639, 315] width 40 height 17
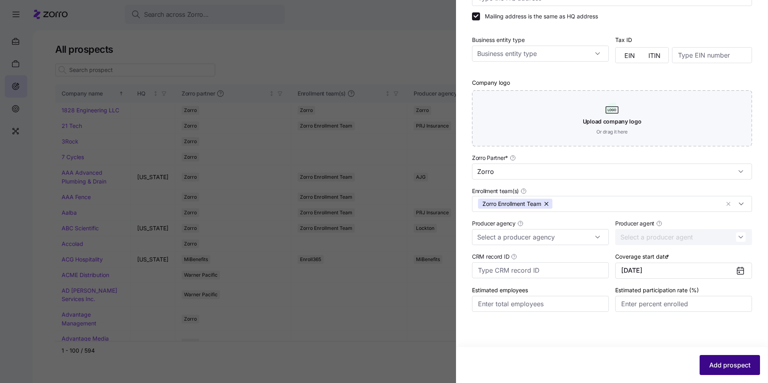
click at [724, 355] on div "Add prospect" at bounding box center [612, 365] width 296 height 20
click at [718, 360] on button "Add prospect" at bounding box center [730, 365] width 60 height 20
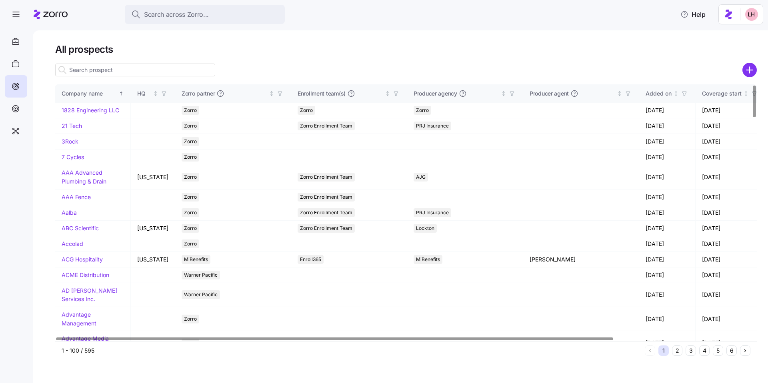
click at [120, 69] on input at bounding box center [135, 70] width 160 height 13
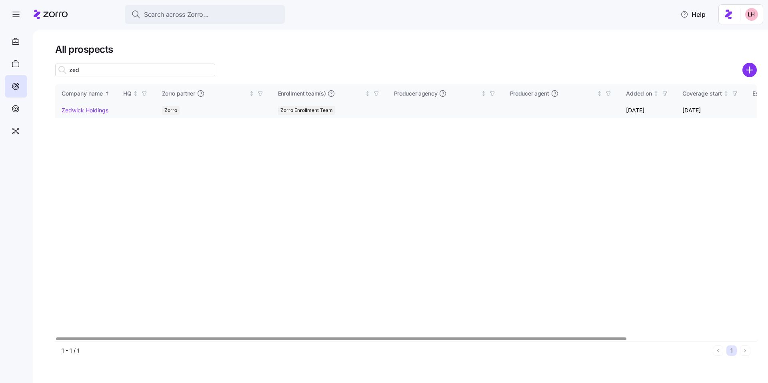
type input "zed"
click at [91, 110] on link "Zedwick Holdings" at bounding box center [85, 110] width 47 height 7
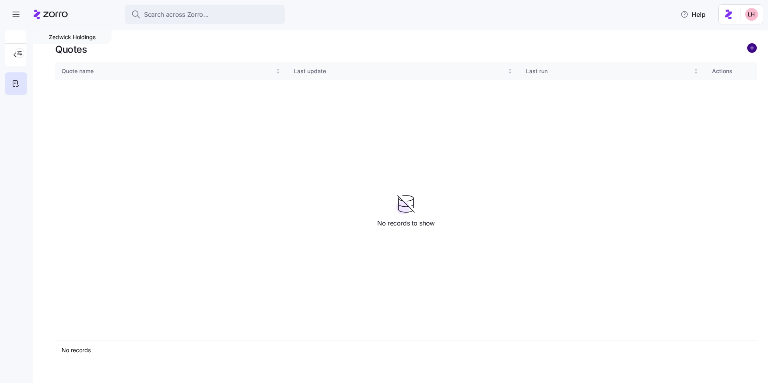
click at [754, 50] on circle "add icon" at bounding box center [752, 48] width 9 height 9
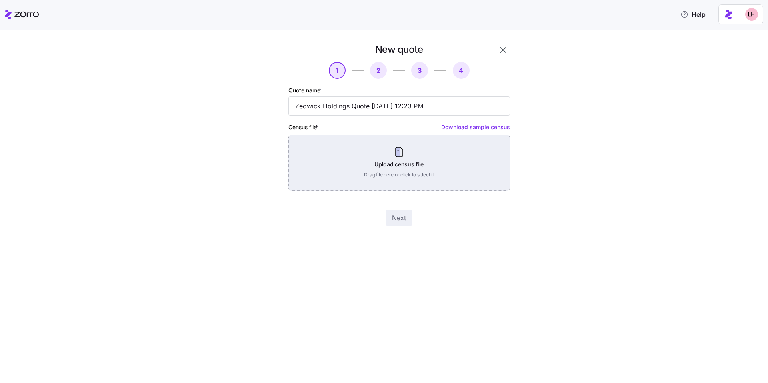
click at [396, 160] on div "Upload census file Drag file here or click to select it" at bounding box center [399, 163] width 222 height 56
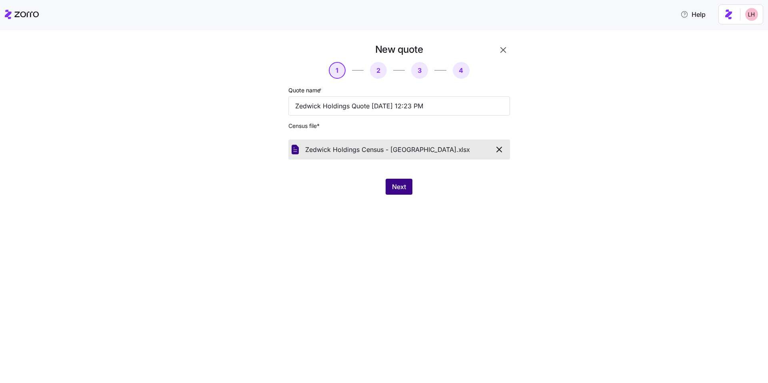
click at [404, 190] on span "Next" at bounding box center [399, 187] width 14 height 10
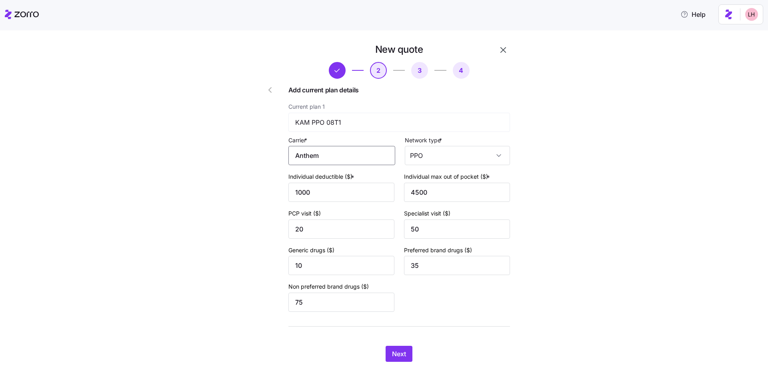
click at [338, 152] on input "Anthem" at bounding box center [341, 155] width 107 height 19
click at [343, 176] on span "Anthem Blue Cross and Blue Shield" at bounding box center [340, 184] width 87 height 20
type input "Anthem Blue Cross and Blue Shield"
click at [402, 354] on span "Next" at bounding box center [399, 354] width 14 height 10
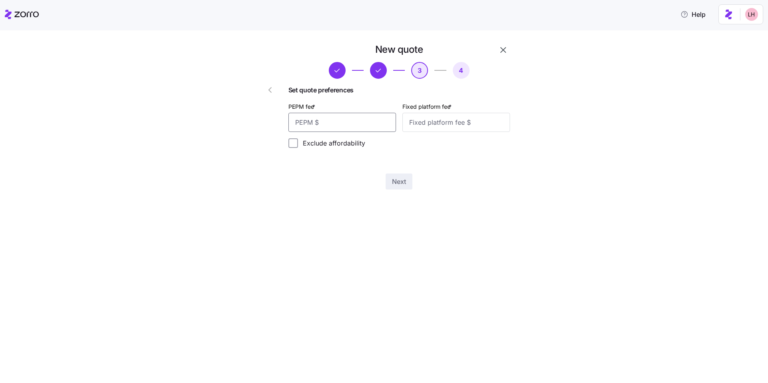
click at [354, 127] on input "PEPM fee *" at bounding box center [342, 122] width 108 height 19
type input "60"
click at [432, 125] on input "Fixed platform fee *" at bounding box center [456, 122] width 108 height 19
type input "100"
click at [406, 177] on button "Next" at bounding box center [399, 182] width 27 height 16
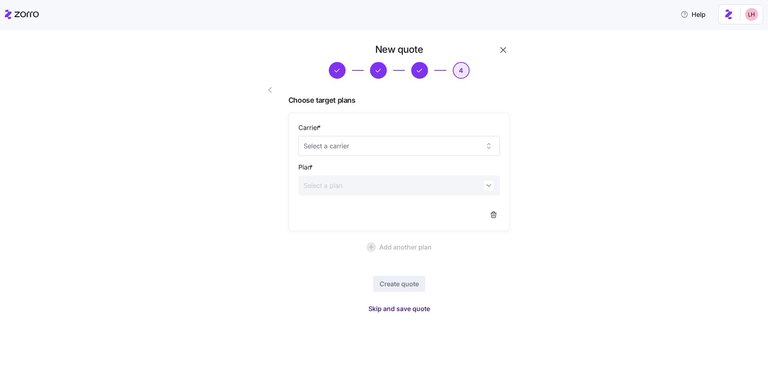
click at [417, 312] on span "Skip and save quote" at bounding box center [399, 309] width 62 height 10
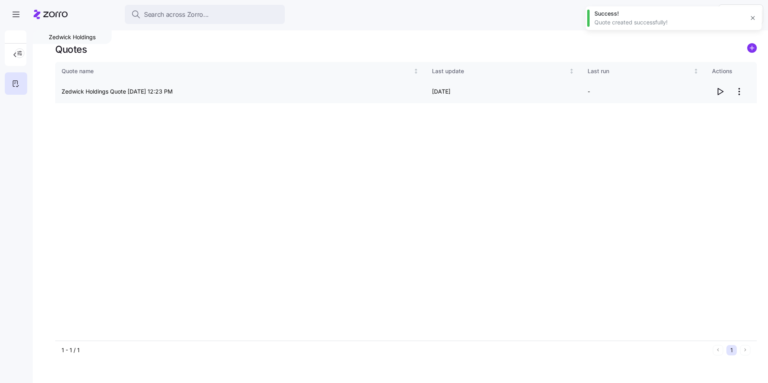
click at [721, 93] on icon "button" at bounding box center [720, 92] width 10 height 10
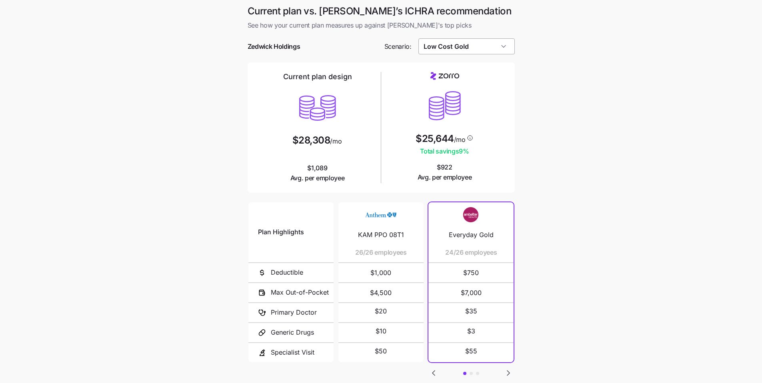
click at [481, 50] on input "Low Cost Gold" at bounding box center [466, 46] width 96 height 16
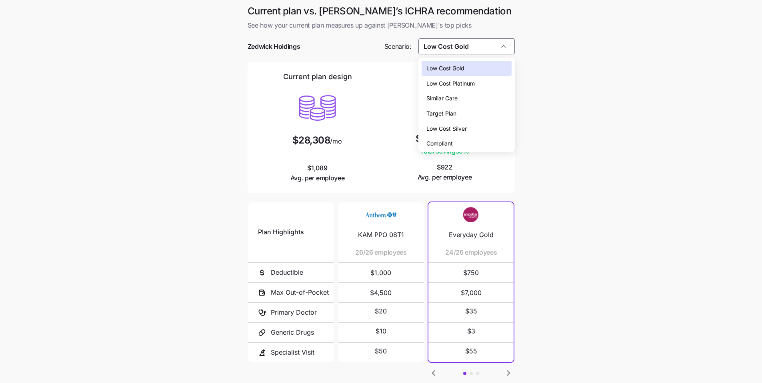
click at [472, 78] on div "Low Cost Platinum" at bounding box center [467, 83] width 90 height 15
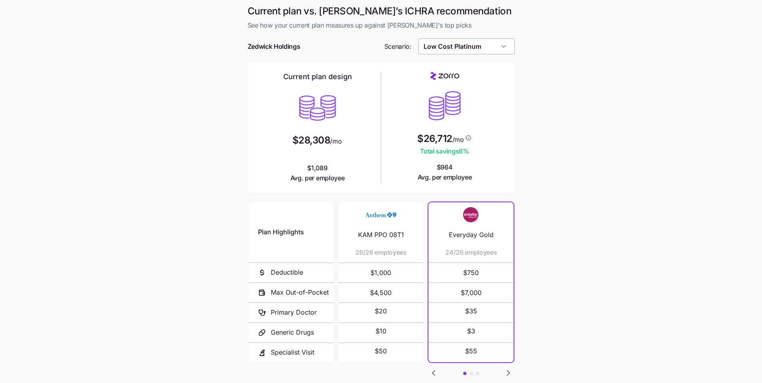
click at [473, 44] on input "Low Cost Platinum" at bounding box center [466, 46] width 96 height 16
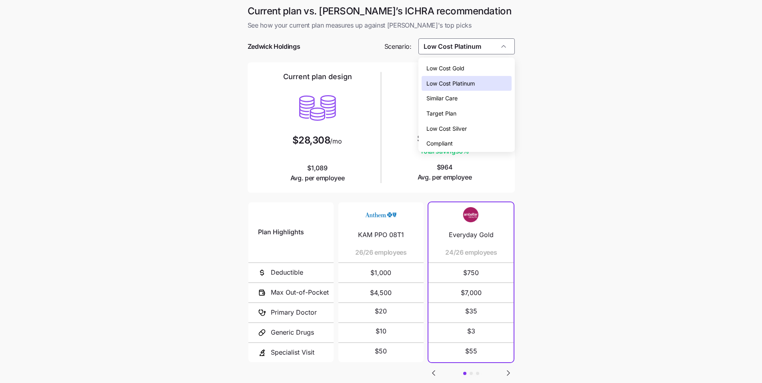
click at [460, 100] on div "Similar Care" at bounding box center [467, 98] width 90 height 15
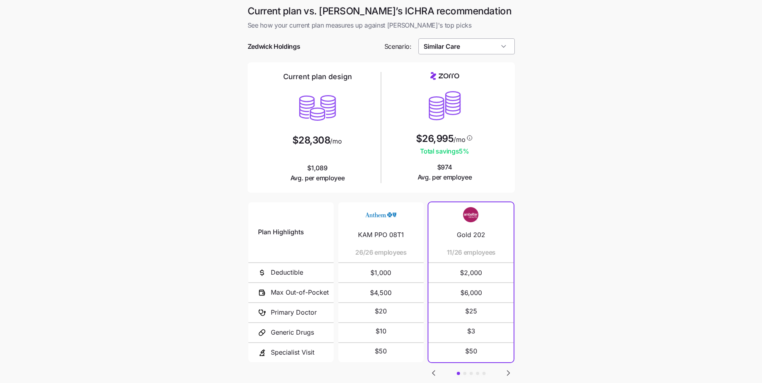
click at [478, 52] on input "Similar Care" at bounding box center [466, 46] width 96 height 16
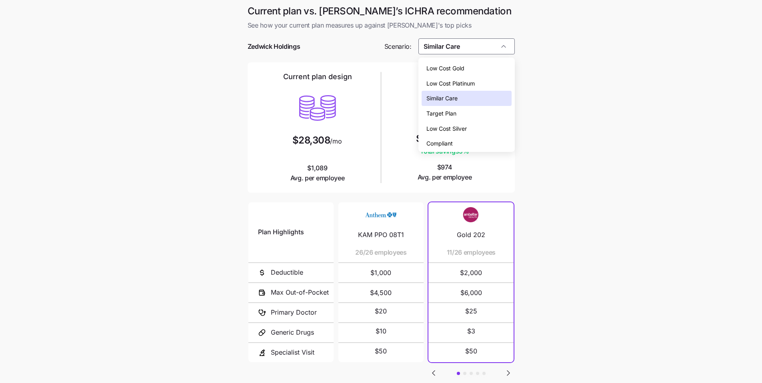
click at [461, 73] on div "Low Cost Gold" at bounding box center [467, 68] width 90 height 15
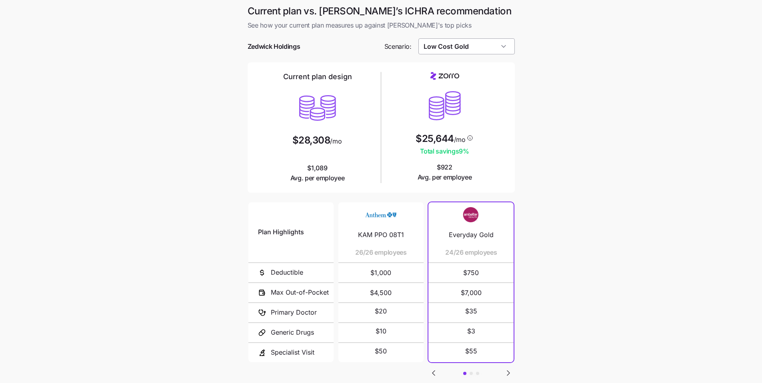
click at [493, 50] on input "Low Cost Gold" at bounding box center [466, 46] width 96 height 16
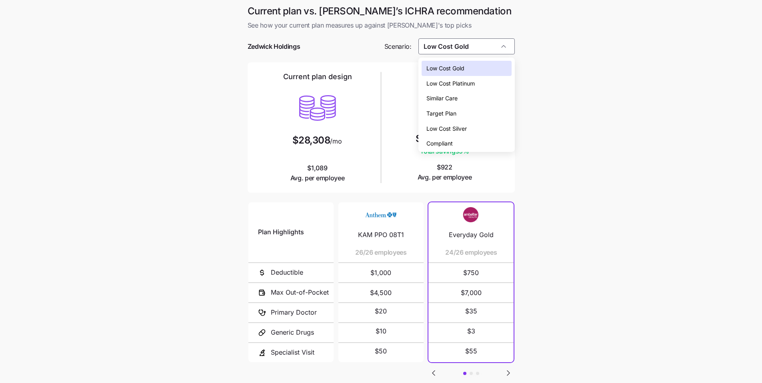
click at [488, 84] on div "Low Cost Platinum" at bounding box center [467, 83] width 90 height 15
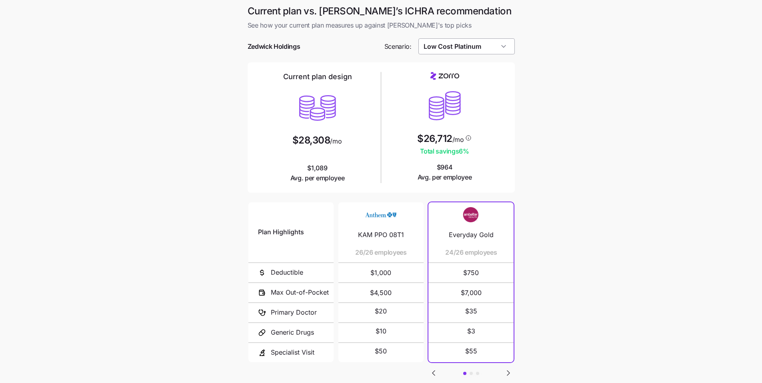
click at [488, 52] on input "Low Cost Platinum" at bounding box center [466, 46] width 96 height 16
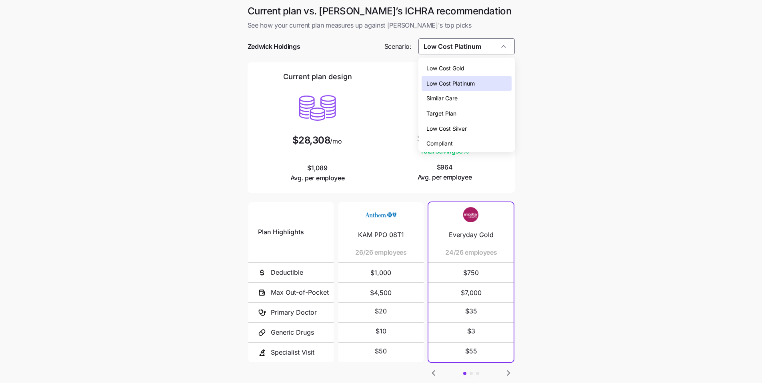
click at [474, 70] on div "Low Cost Gold" at bounding box center [467, 68] width 90 height 15
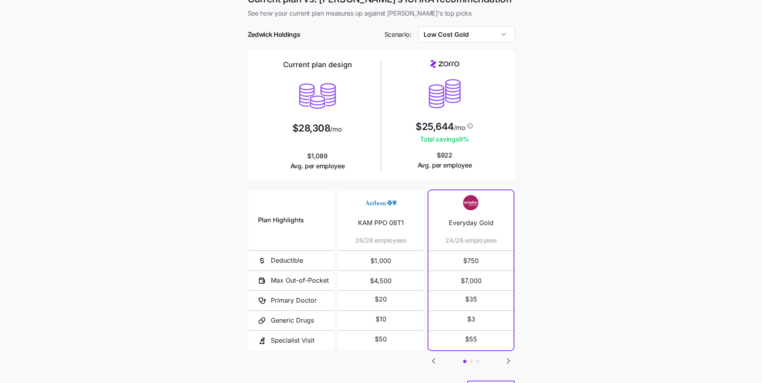
scroll to position [5, 0]
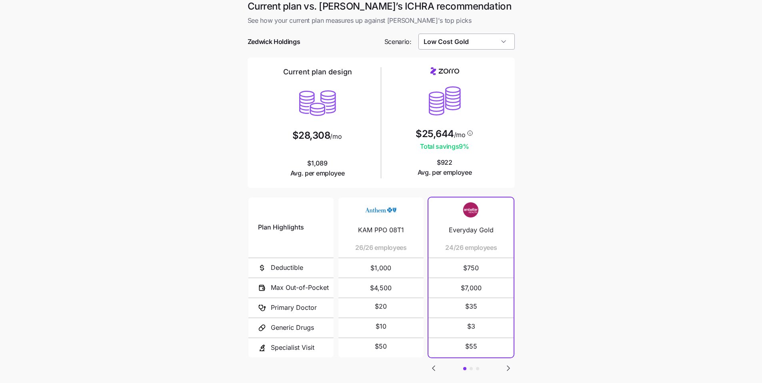
click at [494, 41] on input "Low Cost Gold" at bounding box center [466, 42] width 96 height 16
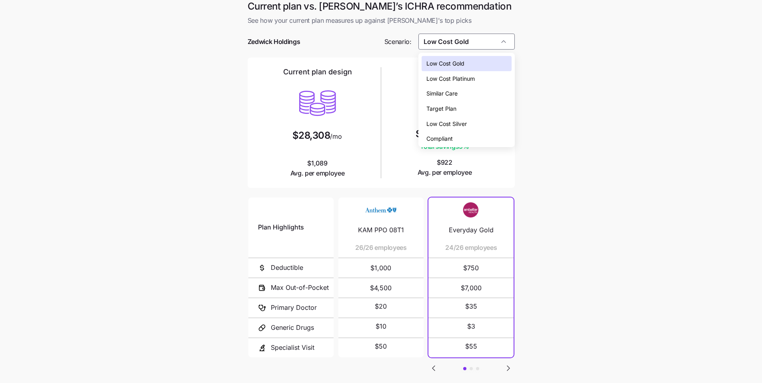
click at [479, 124] on div "Low Cost Silver" at bounding box center [467, 123] width 90 height 15
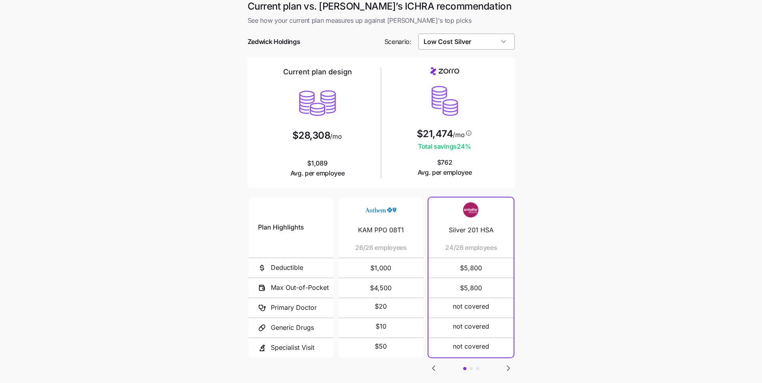
click at [491, 43] on input "Low Cost Silver" at bounding box center [466, 42] width 96 height 16
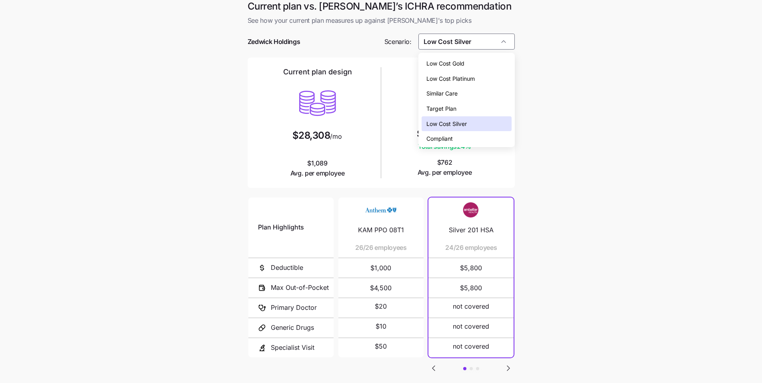
click at [461, 65] on span "Low Cost Gold" at bounding box center [445, 63] width 38 height 9
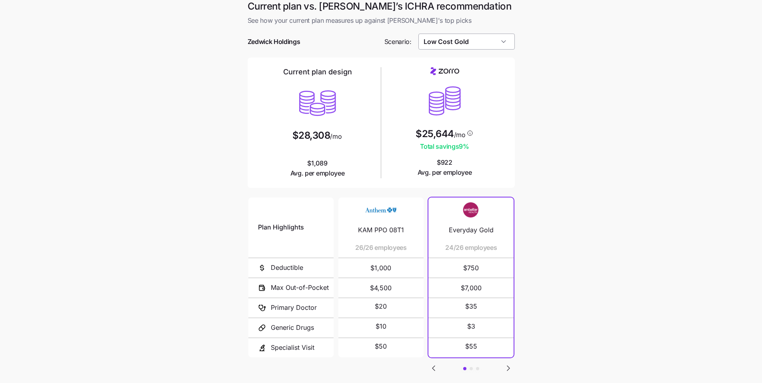
click at [497, 44] on input "Low Cost Gold" at bounding box center [466, 42] width 96 height 16
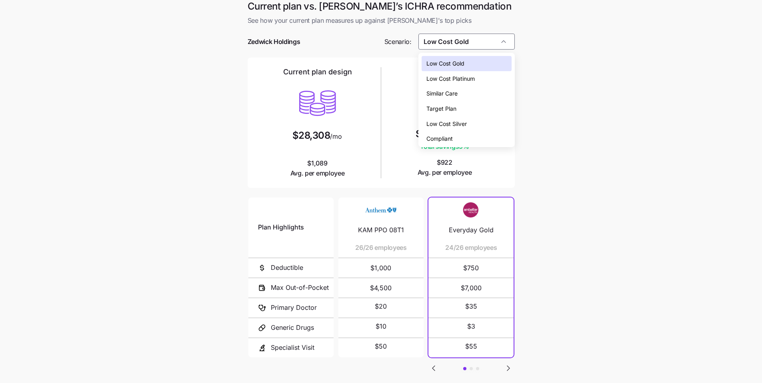
click at [486, 89] on div "Similar Care" at bounding box center [467, 93] width 90 height 15
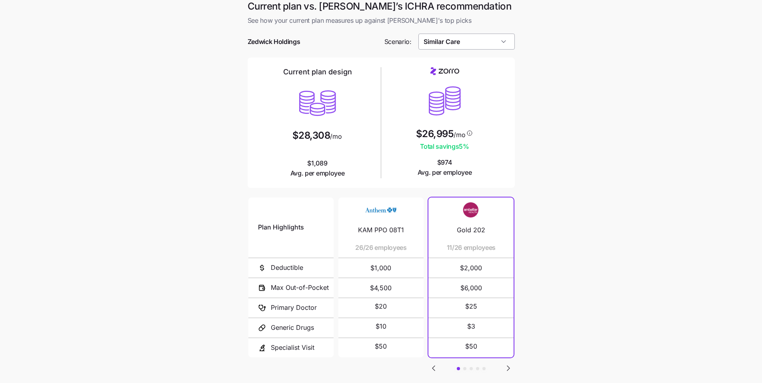
click at [487, 38] on input "Similar Care" at bounding box center [466, 42] width 96 height 16
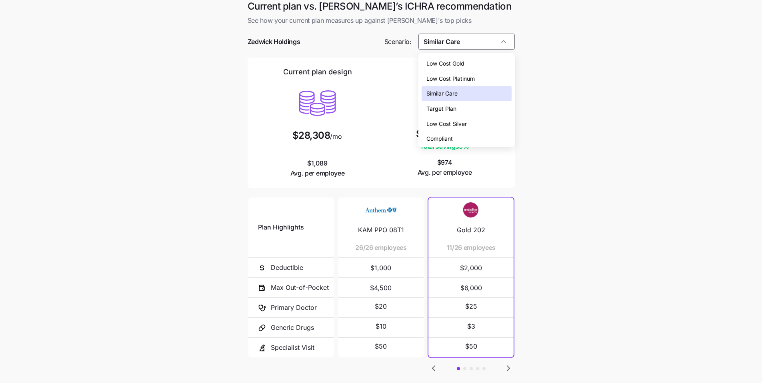
click at [476, 62] on div "Low Cost Gold" at bounding box center [467, 63] width 90 height 15
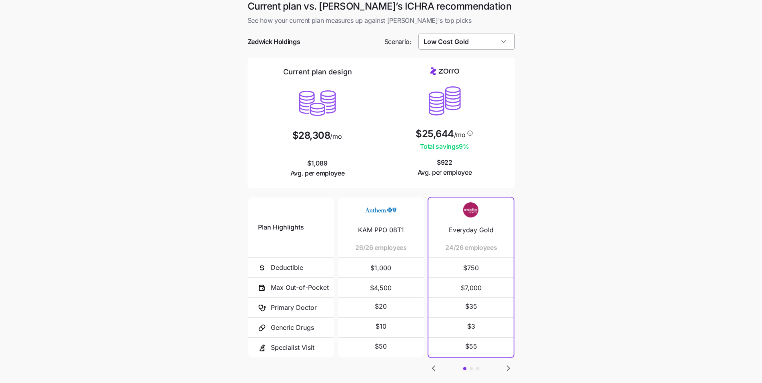
click at [483, 44] on input "Low Cost Gold" at bounding box center [466, 42] width 96 height 16
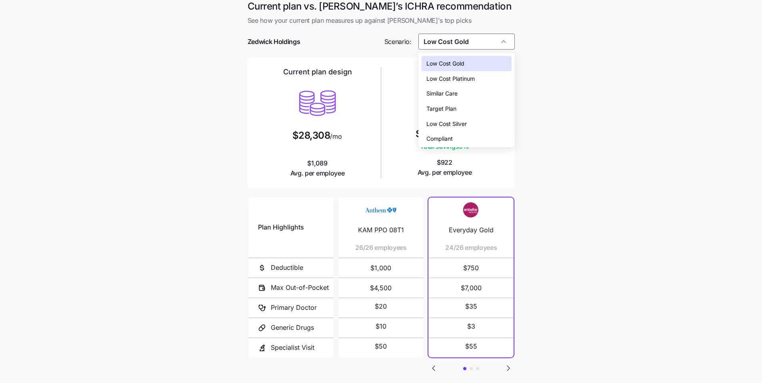
click at [473, 140] on div "Compliant" at bounding box center [467, 138] width 90 height 15
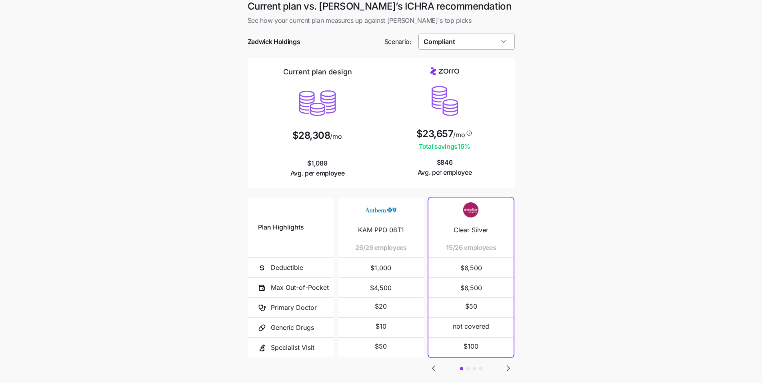
click at [498, 46] on input "Compliant" at bounding box center [466, 42] width 96 height 16
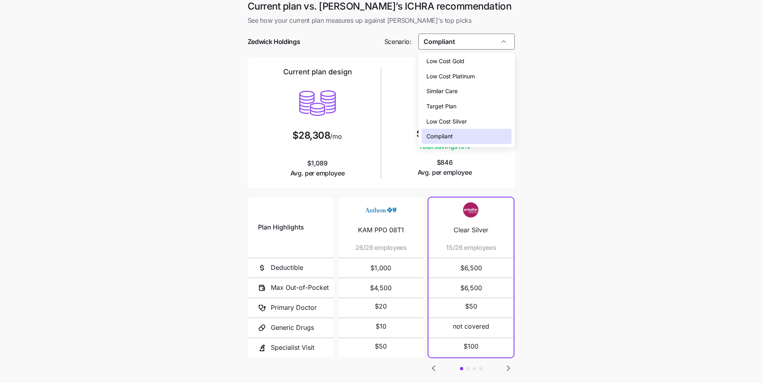
click at [464, 61] on span "Low Cost Gold" at bounding box center [445, 61] width 38 height 9
type input "Low Cost Gold"
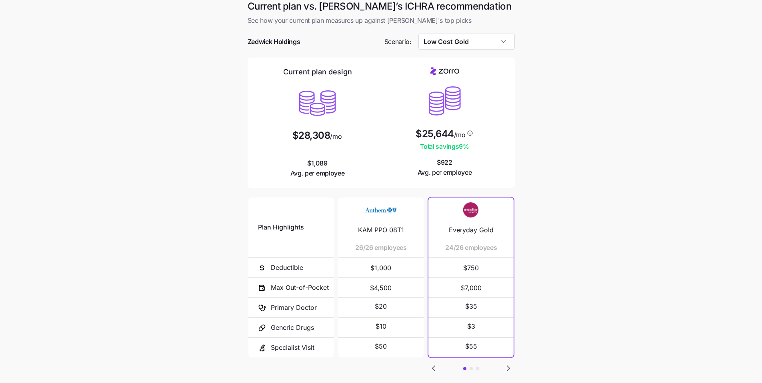
click at [595, 162] on main "Current plan vs. [PERSON_NAME]’s ICHRA recommendation See how your current plan…" at bounding box center [381, 213] width 762 height 437
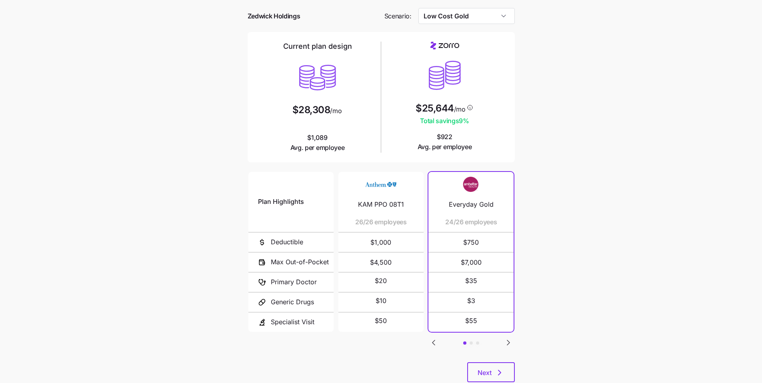
scroll to position [54, 0]
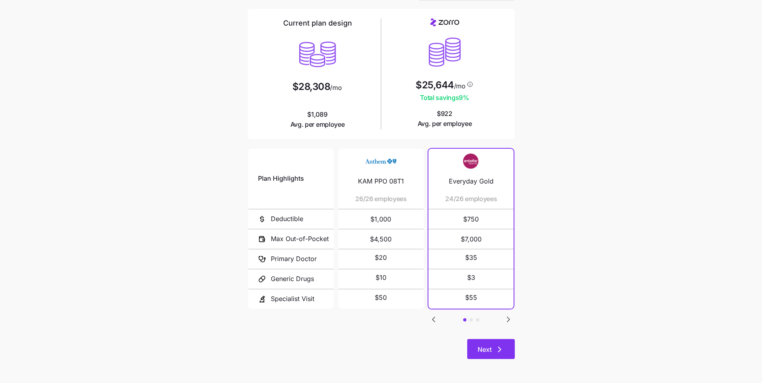
click at [499, 352] on icon "button" at bounding box center [500, 350] width 10 height 10
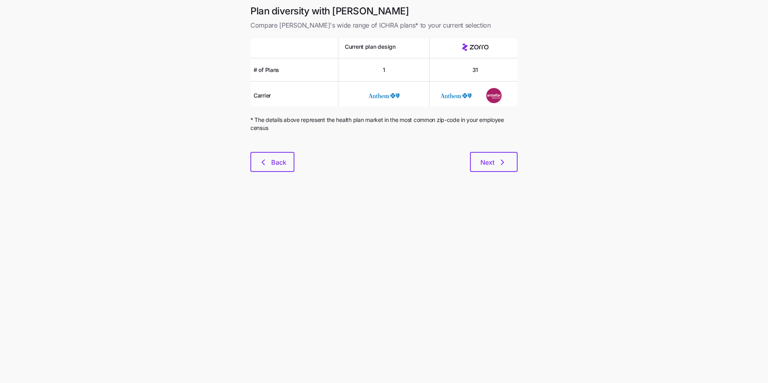
click at [505, 174] on div "Plan diversity with Zorro Compare [PERSON_NAME]'s wide range of ICHRA plans* to…" at bounding box center [384, 93] width 280 height 177
click at [502, 162] on icon "button" at bounding box center [503, 163] width 10 height 10
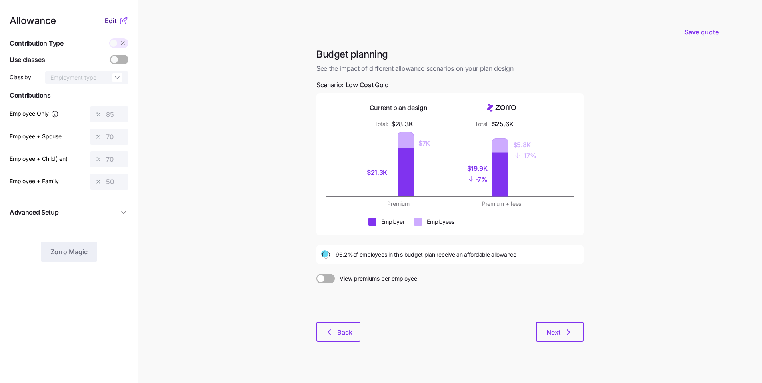
click at [108, 23] on span "Edit" at bounding box center [111, 21] width 12 height 10
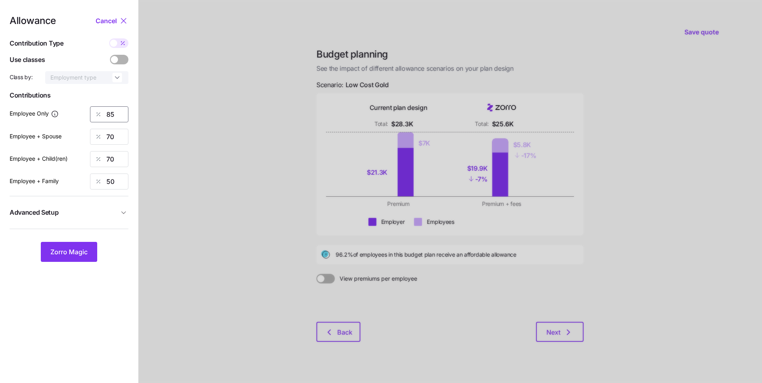
click at [93, 114] on div "85" at bounding box center [109, 114] width 38 height 16
type input "100"
drag, startPoint x: 119, startPoint y: 136, endPoint x: 80, endPoint y: 134, distance: 39.6
click at [88, 134] on div "Employee + Spouse 70" at bounding box center [69, 137] width 119 height 16
type input "0"
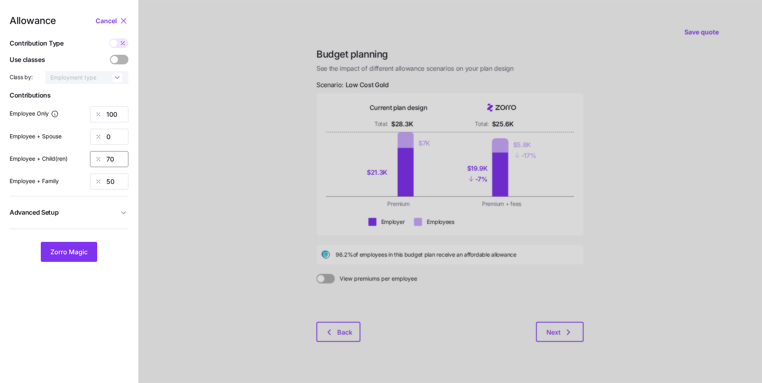
drag, startPoint x: 114, startPoint y: 160, endPoint x: 87, endPoint y: 154, distance: 27.0
click at [104, 158] on div "70" at bounding box center [109, 159] width 38 height 16
type input "0"
drag, startPoint x: 97, startPoint y: 181, endPoint x: 87, endPoint y: 180, distance: 10.0
click at [90, 180] on div "50" at bounding box center [109, 182] width 38 height 16
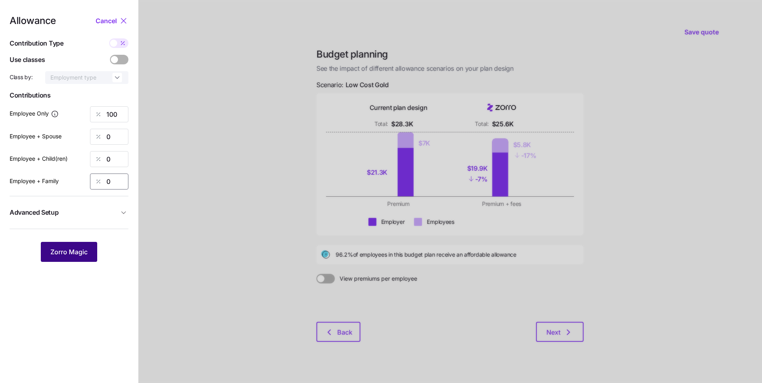
type input "0"
click at [81, 257] on button "Zorro Magic" at bounding box center [69, 252] width 56 height 20
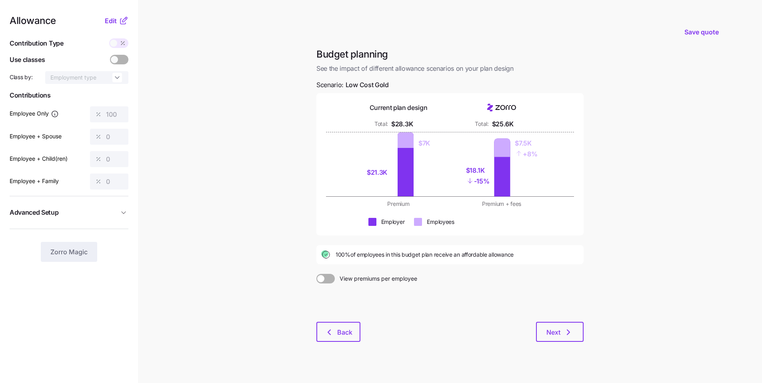
click at [123, 217] on button "Advanced Setup" at bounding box center [69, 213] width 119 height 20
click at [110, 20] on span "Edit" at bounding box center [111, 21] width 12 height 10
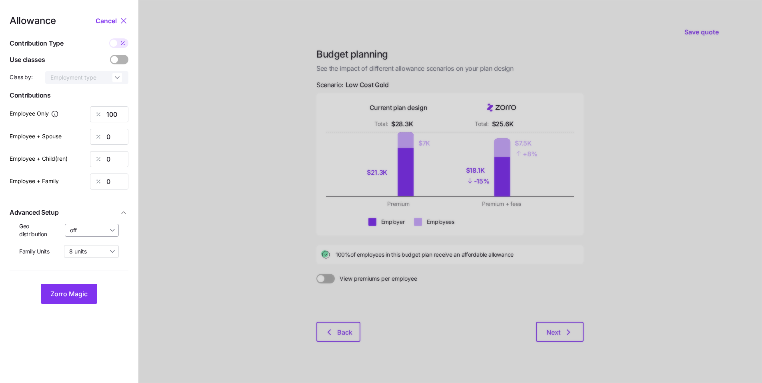
click at [107, 234] on input "off" at bounding box center [92, 230] width 54 height 13
click at [100, 280] on span "By state (3)" at bounding box center [87, 277] width 31 height 9
type input "By state (3)"
click at [90, 293] on button "Zorro Magic" at bounding box center [69, 294] width 56 height 20
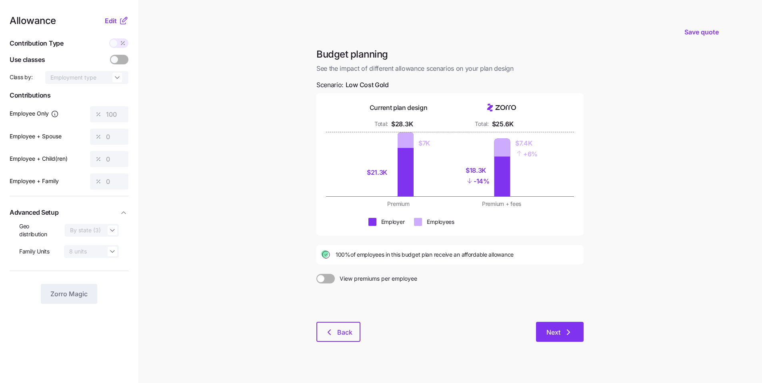
click at [569, 334] on icon "button" at bounding box center [569, 333] width 10 height 10
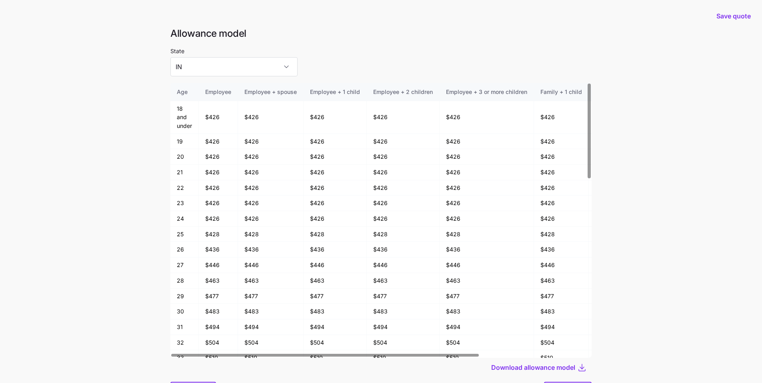
scroll to position [43, 0]
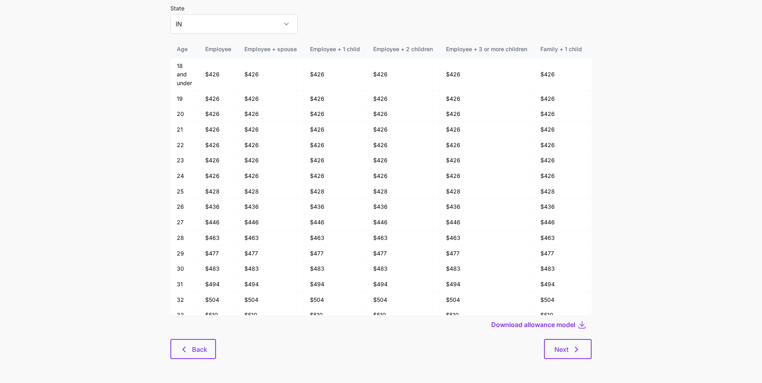
drag, startPoint x: 576, startPoint y: 352, endPoint x: 610, endPoint y: 286, distance: 74.3
click at [576, 352] on icon "button" at bounding box center [577, 350] width 10 height 10
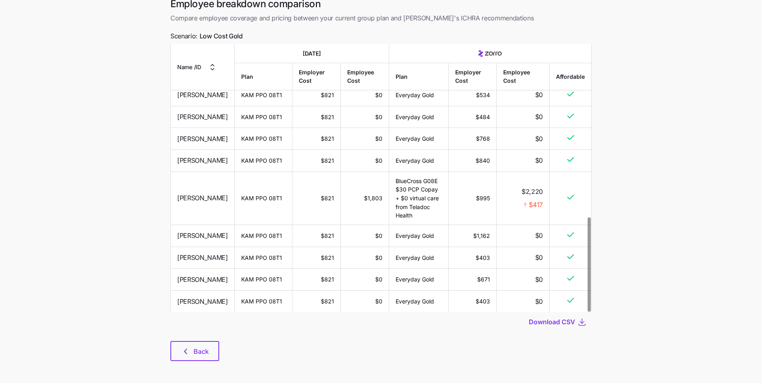
scroll to position [41, 0]
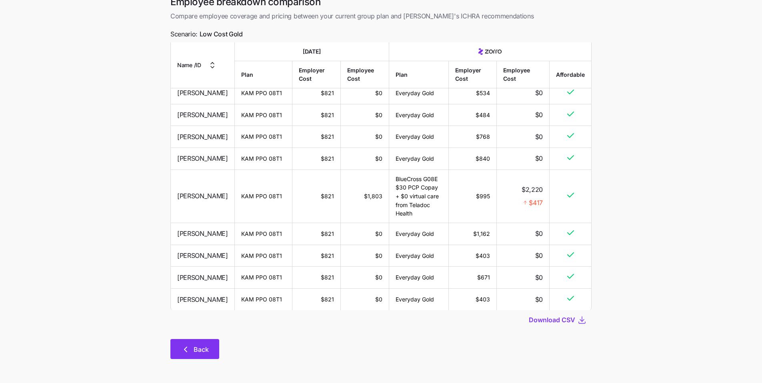
click at [208, 350] on span "Back" at bounding box center [201, 350] width 15 height 10
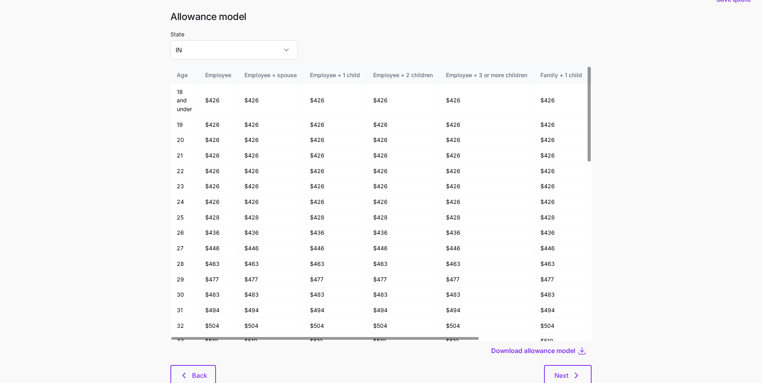
scroll to position [43, 0]
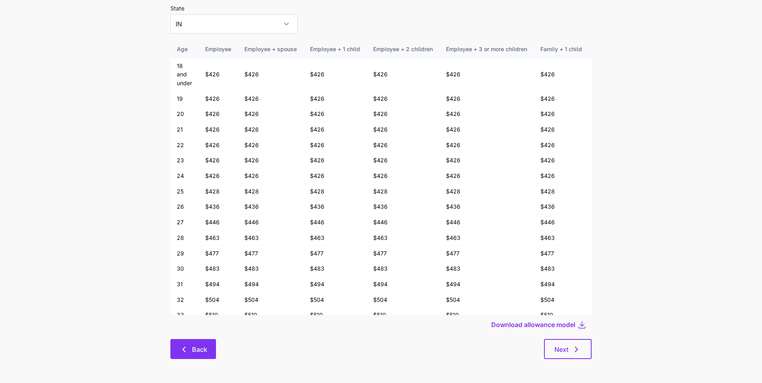
click at [210, 352] on button "Back" at bounding box center [193, 349] width 46 height 20
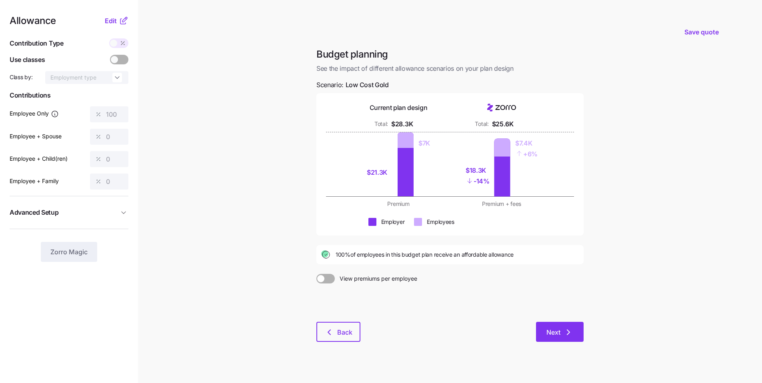
click at [564, 330] on icon "button" at bounding box center [569, 333] width 10 height 10
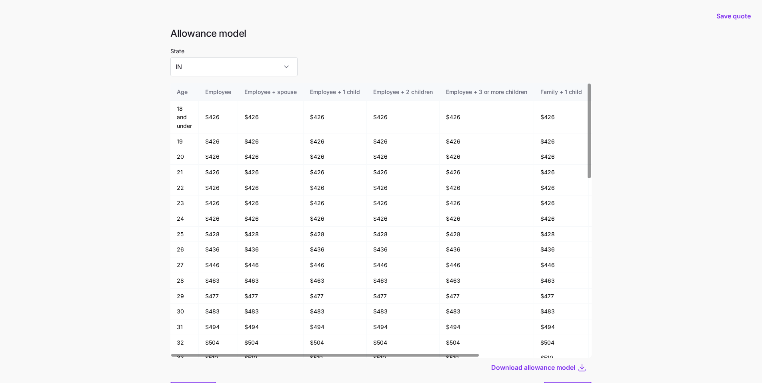
scroll to position [43, 0]
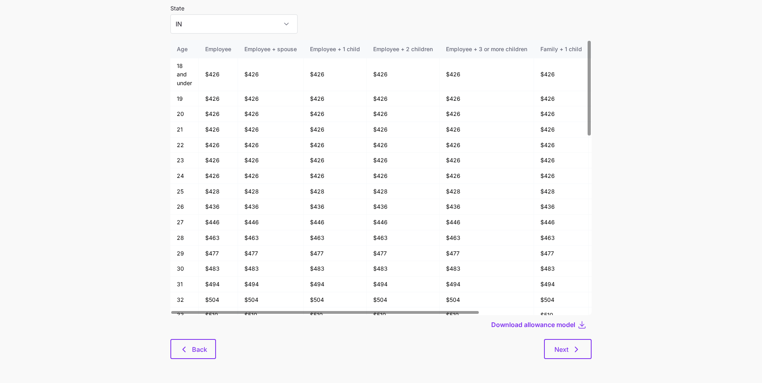
click at [572, 360] on div "Allowance model State [US_STATE] Age Employee Employee + spouse Employee + 1 ch…" at bounding box center [381, 176] width 434 height 384
click at [572, 357] on button "Next" at bounding box center [568, 349] width 48 height 20
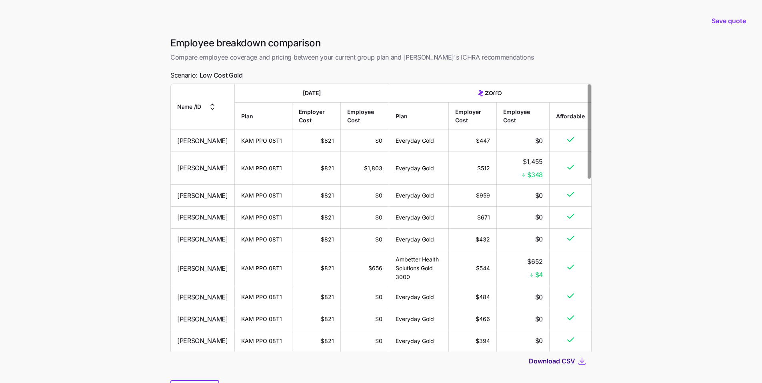
click at [562, 362] on span "Download CSV" at bounding box center [552, 361] width 46 height 10
